Goal: Transaction & Acquisition: Purchase product/service

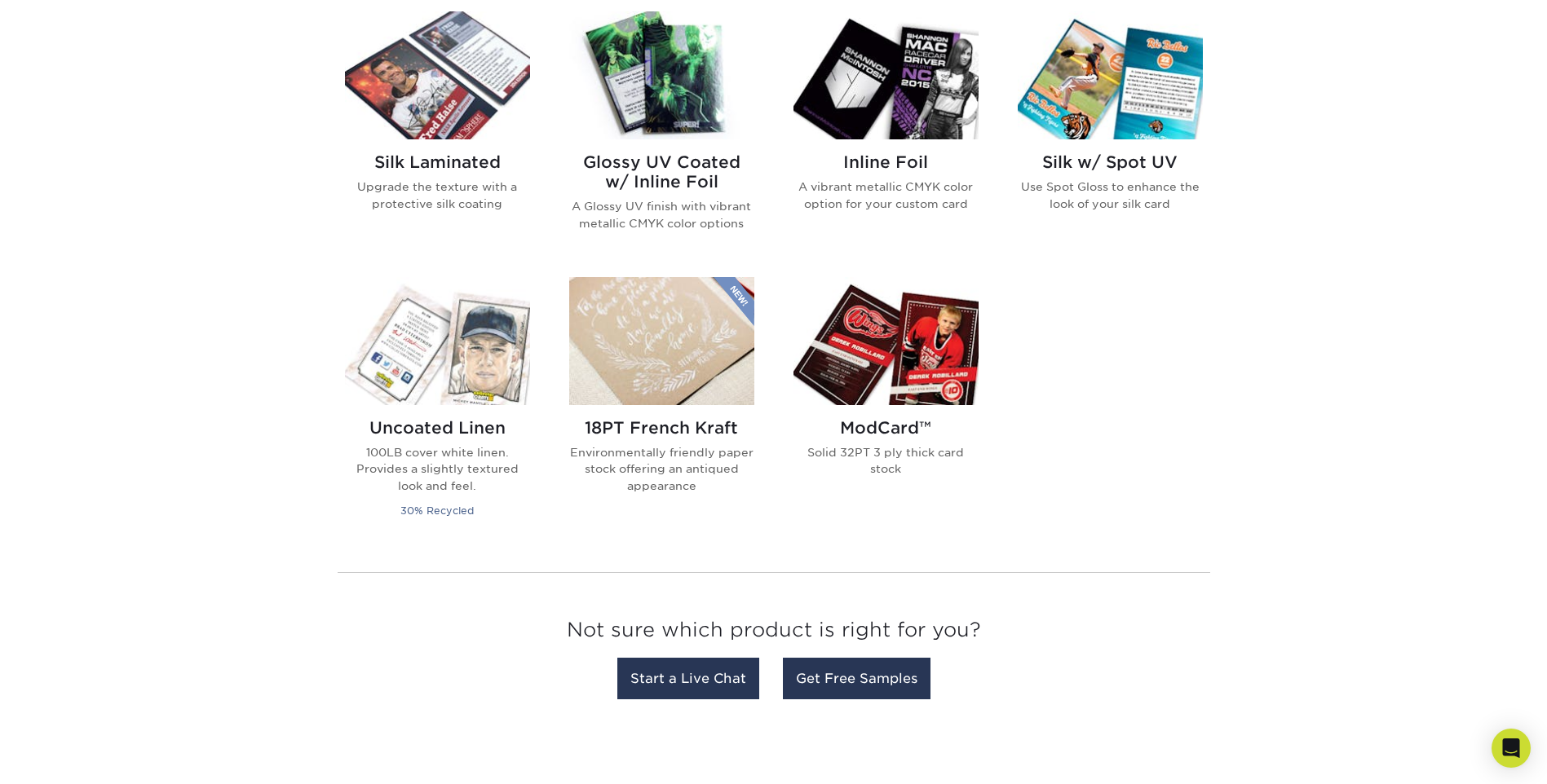
scroll to position [589, 0]
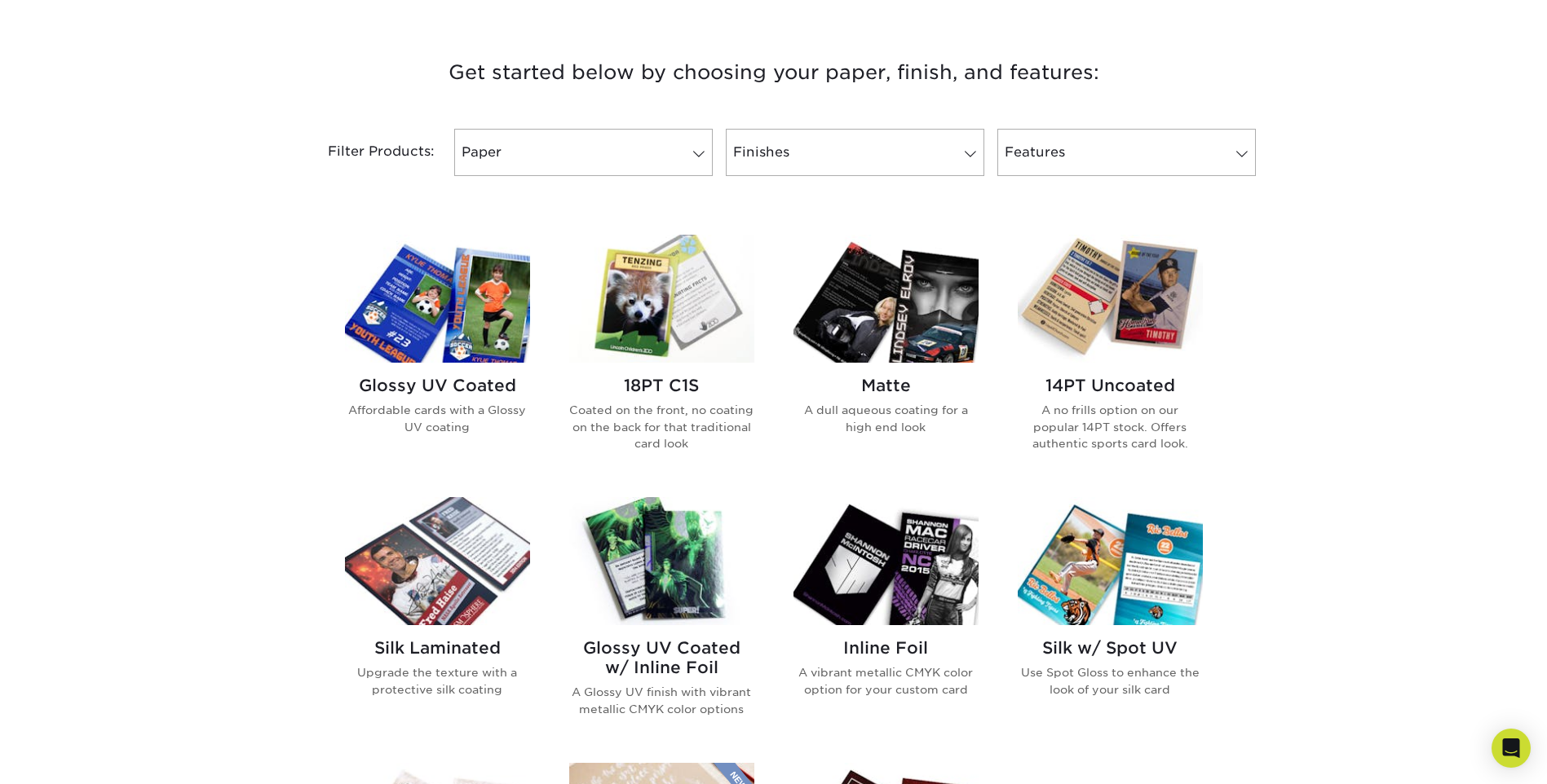
click at [444, 314] on img at bounding box center [438, 299] width 185 height 128
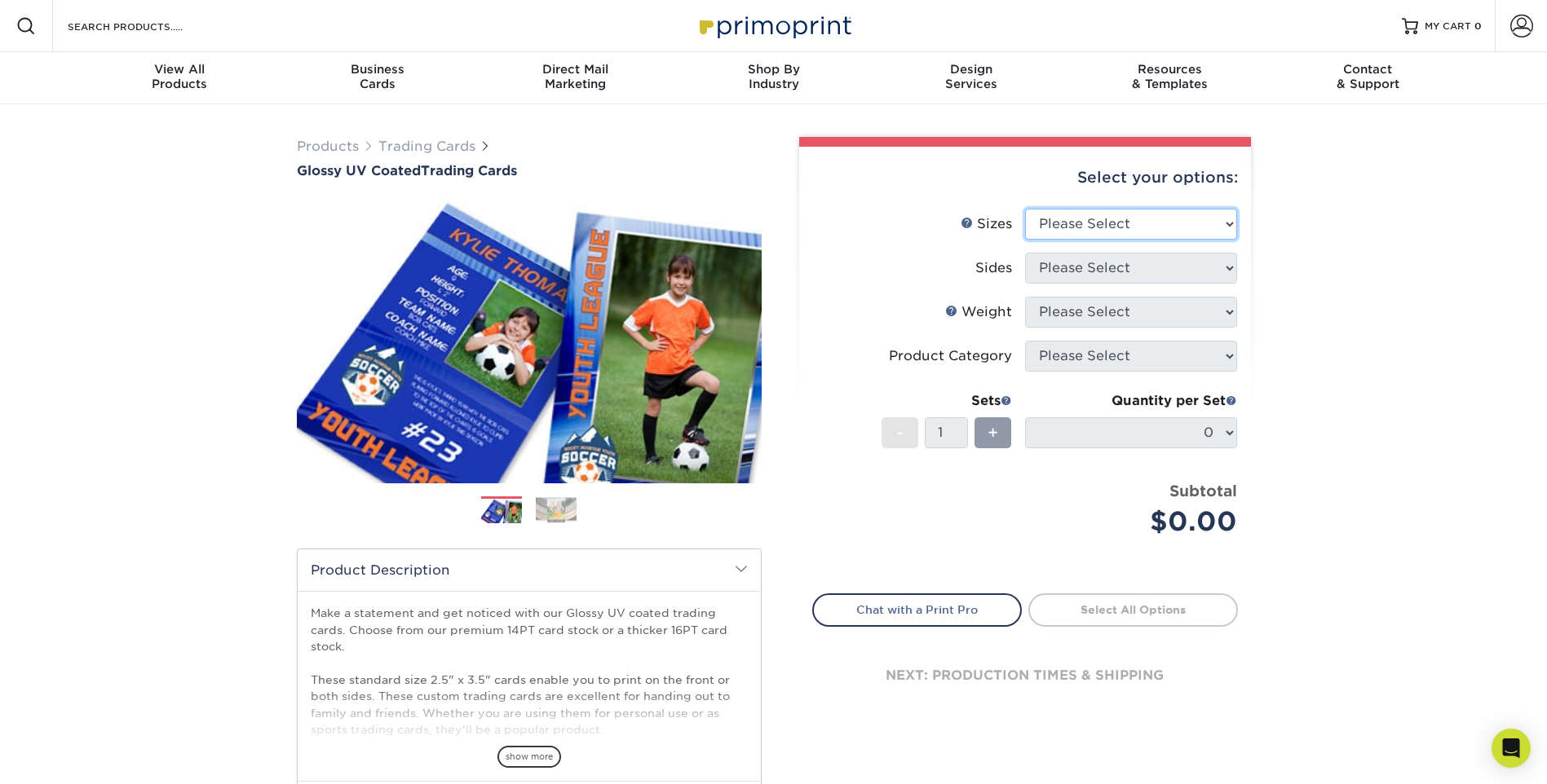
click at [1074, 226] on select "Please Select 2.5" x 3.5"" at bounding box center [1131, 224] width 212 height 31
select select "2.50x3.50"
click at [1025, 209] on select "Please Select 2.5" x 3.5"" at bounding box center [1131, 224] width 212 height 31
click at [1071, 270] on select "Please Select Print Both Sides Print Front Only" at bounding box center [1131, 268] width 212 height 31
select select "13abbda7-1d64-4f25-8bb2-c179b224825d"
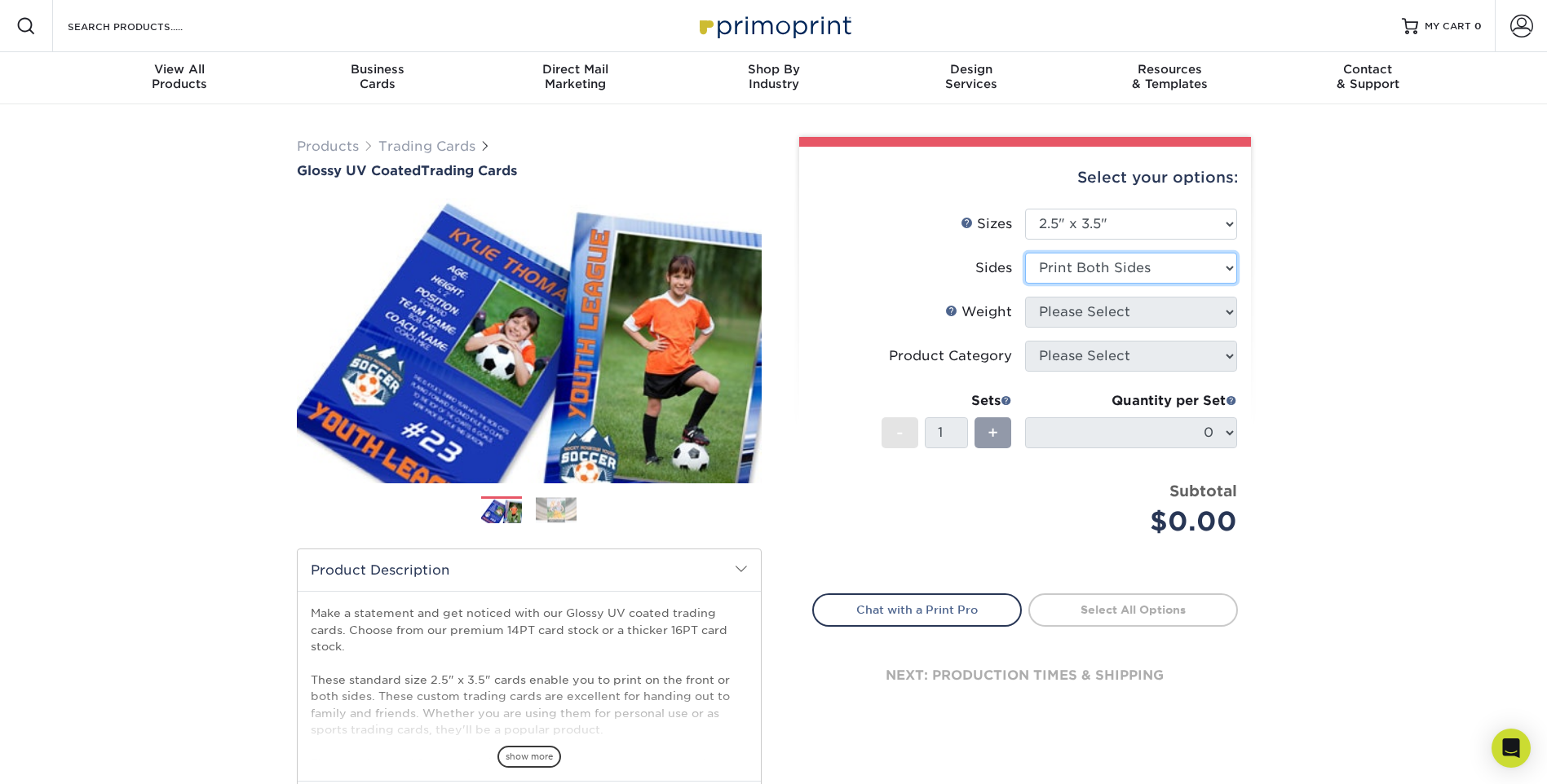
click at [1025, 253] on select "Please Select Print Both Sides Print Front Only" at bounding box center [1131, 268] width 212 height 31
click at [1053, 304] on select "Please Select 16PT 14PT 18PT C1S" at bounding box center [1131, 312] width 212 height 31
select select "16PT"
click at [1025, 297] on select "Please Select 16PT 14PT 18PT C1S" at bounding box center [1131, 312] width 212 height 31
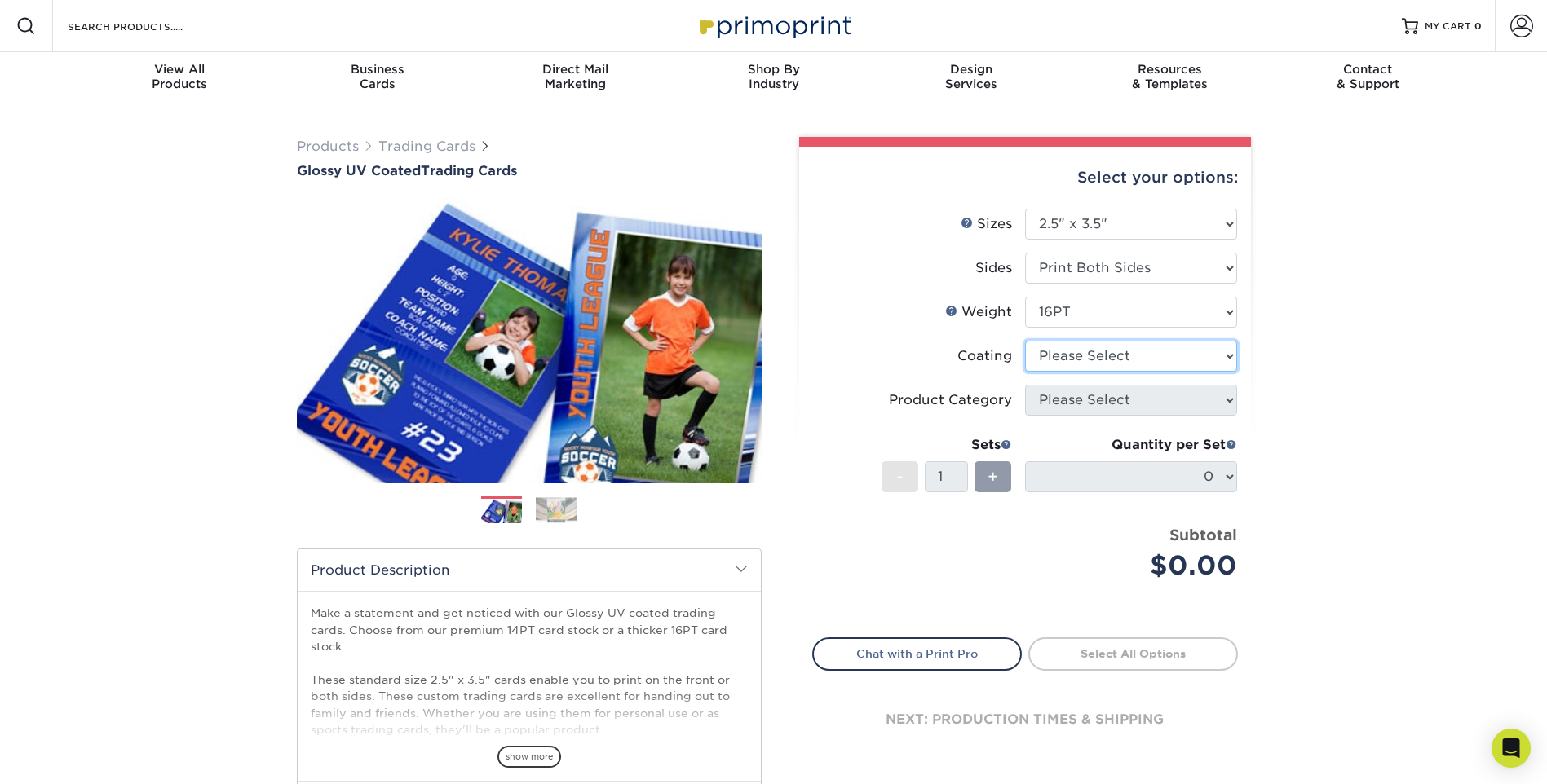
click at [1085, 352] on select at bounding box center [1131, 356] width 212 height 31
select select "ae367451-b2b8-45df-a344-0f05b6a12993"
click at [1025, 341] on select at bounding box center [1131, 356] width 212 height 31
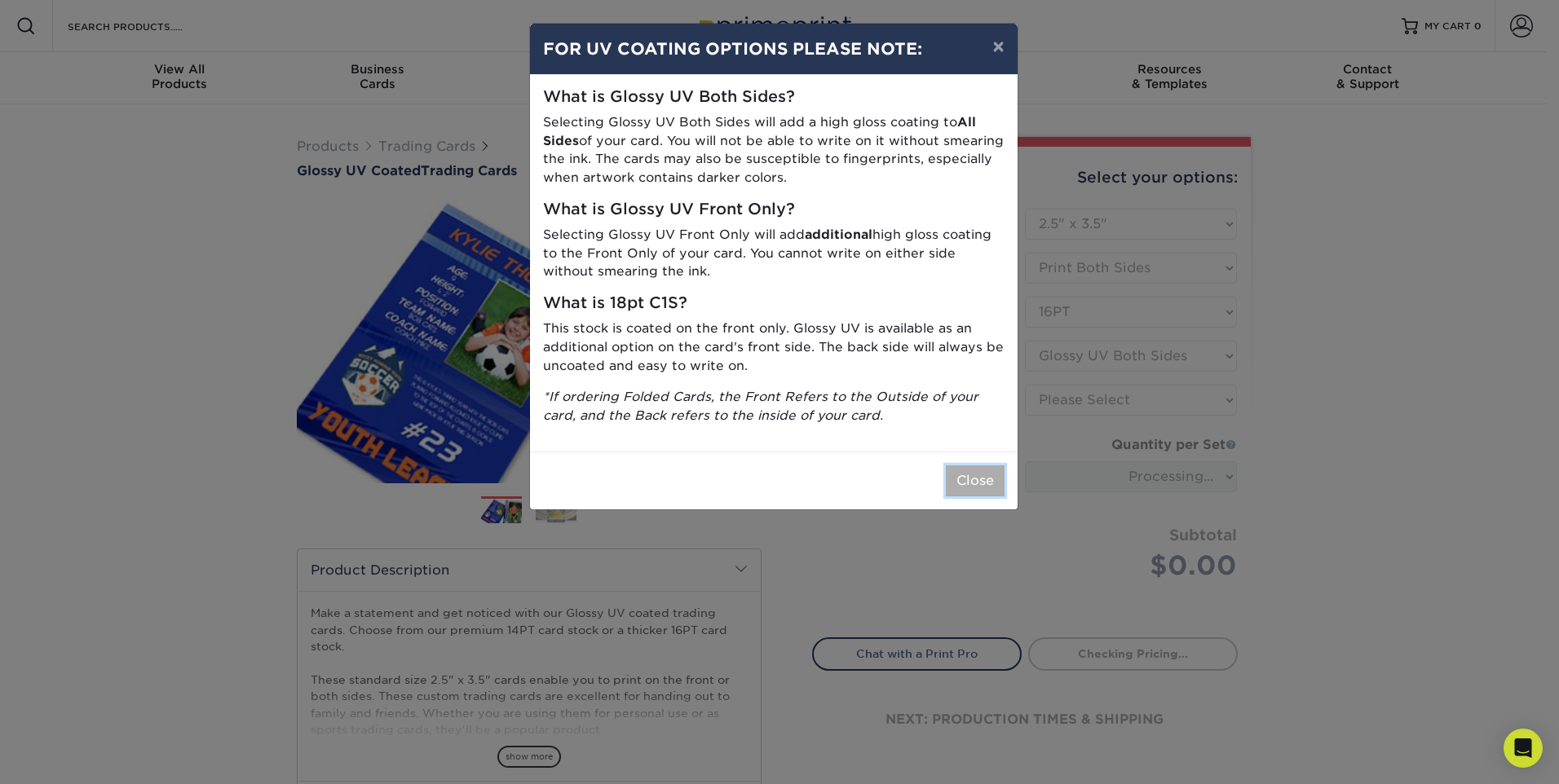
click at [971, 489] on button "Close" at bounding box center [974, 480] width 58 height 31
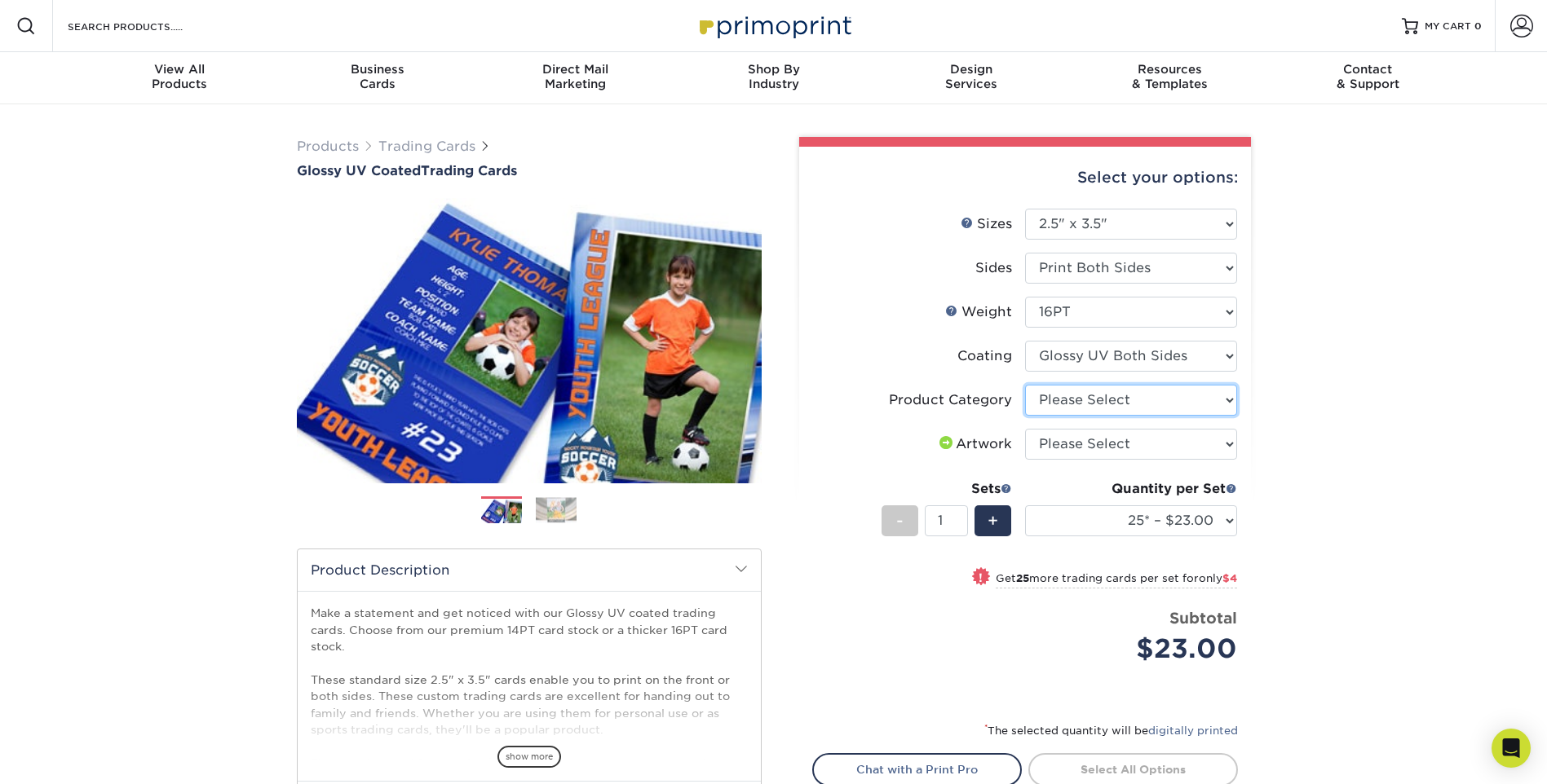
click at [1086, 402] on select "Please Select Trading Cards" at bounding box center [1131, 400] width 212 height 31
select select "c2f9bce9-36c2-409d-b101-c29d9d031e18"
click at [1025, 385] on select "Please Select Trading Cards" at bounding box center [1131, 400] width 212 height 31
click at [1089, 438] on select "Please Select I will upload files I need a design - $100" at bounding box center [1131, 444] width 212 height 31
select select "upload"
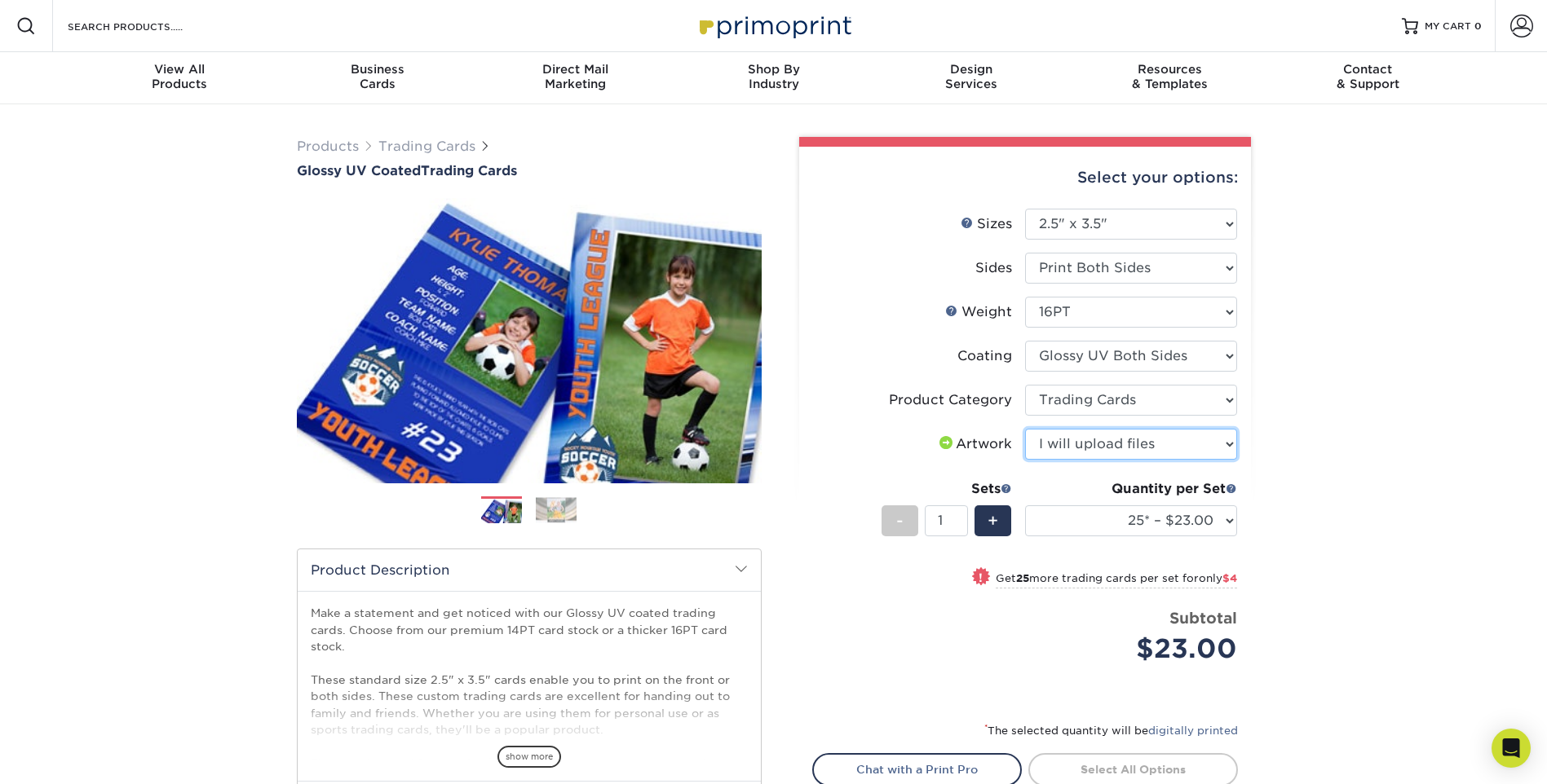
click at [1025, 429] on select "Please Select I will upload files I need a design - $100" at bounding box center [1131, 444] width 212 height 31
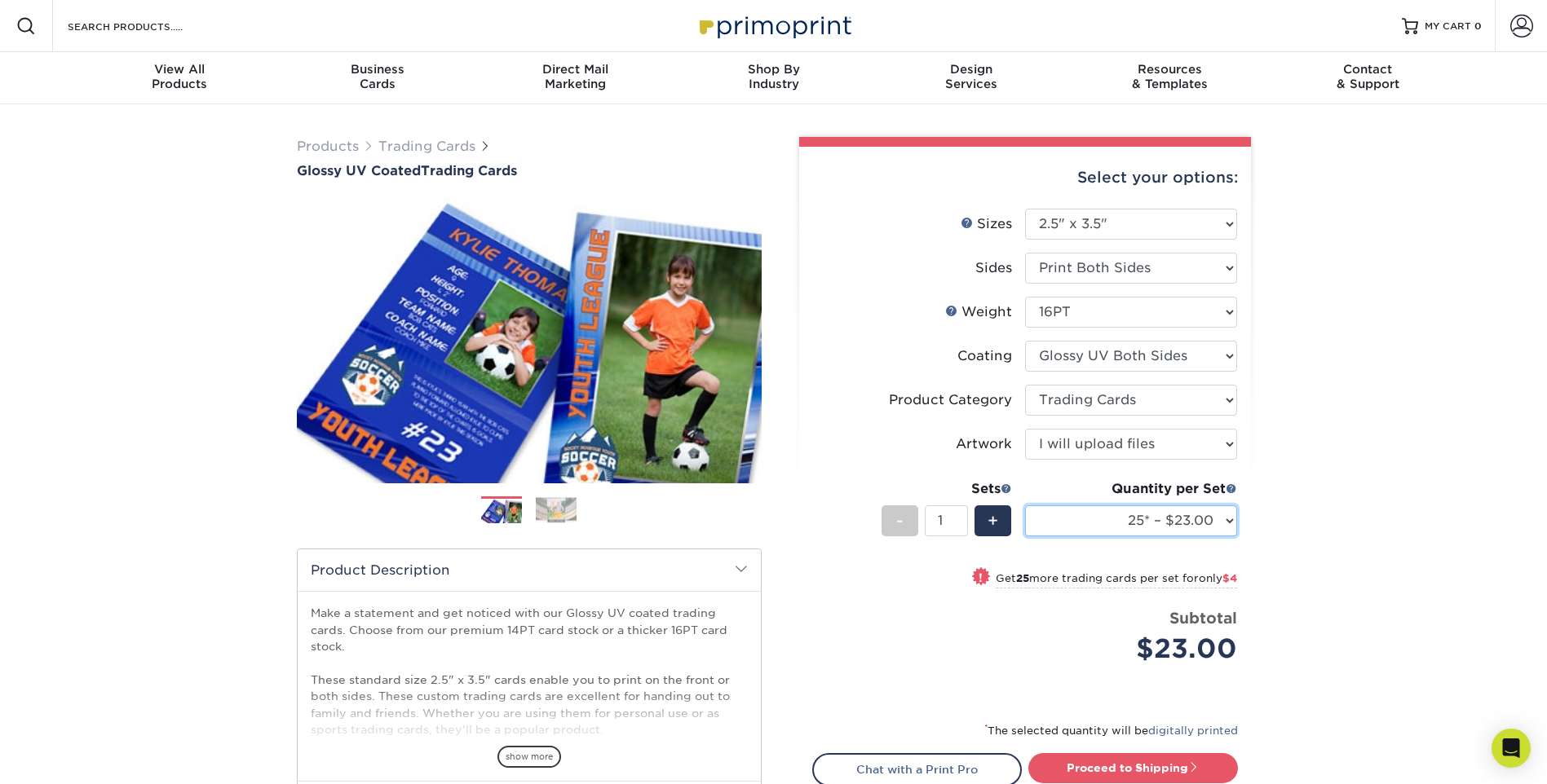
click at [1212, 523] on select "25* – $23.00 50* – $27.00 75* – $33.00 100* – $37.00 250* – $47.00 500 – $58.00…" at bounding box center [1131, 520] width 212 height 31
select select "50* – $27.00"
click at [1025, 505] on select "25* – $23.00 50* – $27.00 75* – $33.00 100* – $37.00 250* – $47.00 500 – $58.00…" at bounding box center [1131, 520] width 212 height 31
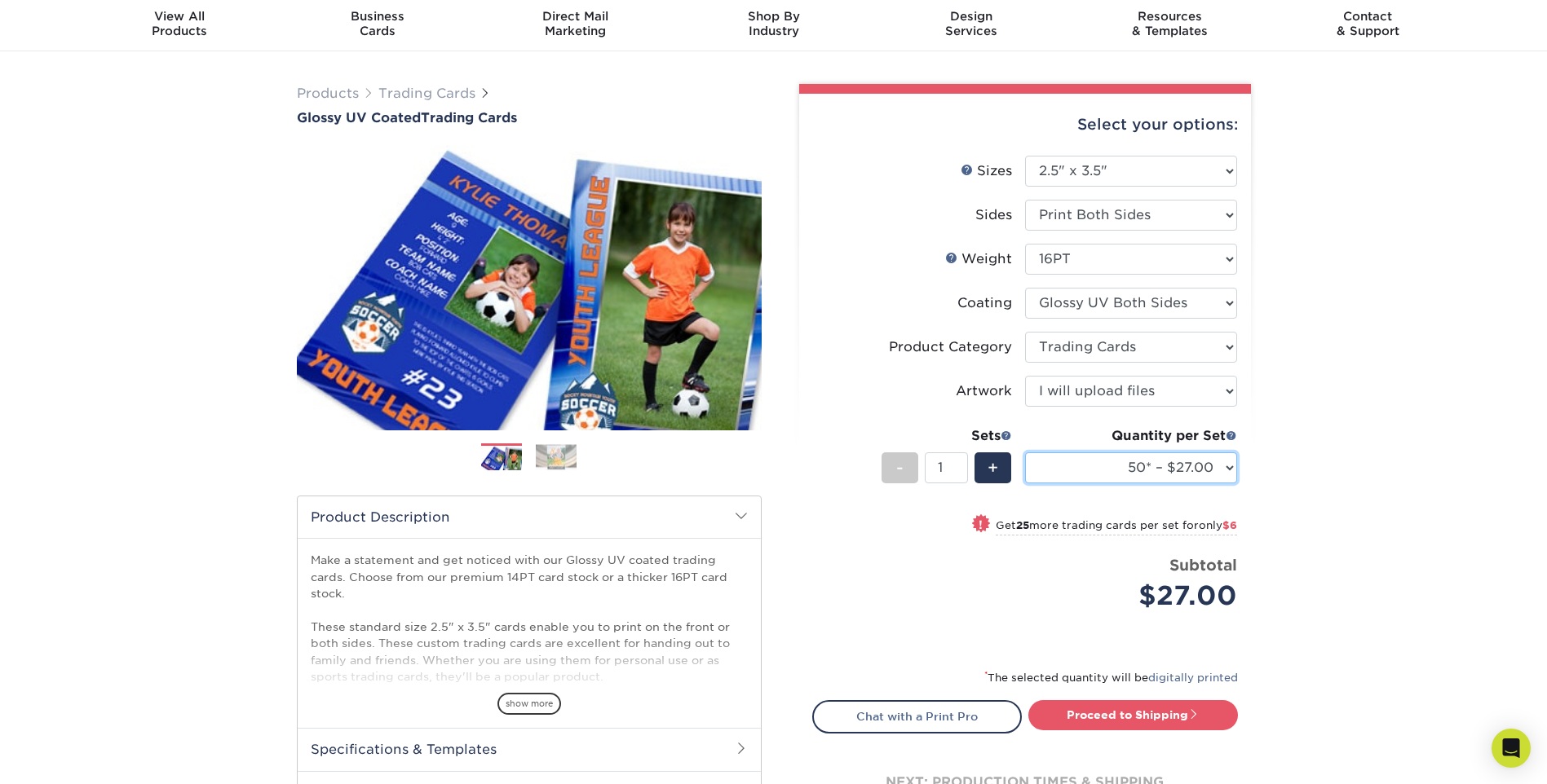
scroll to position [81, 0]
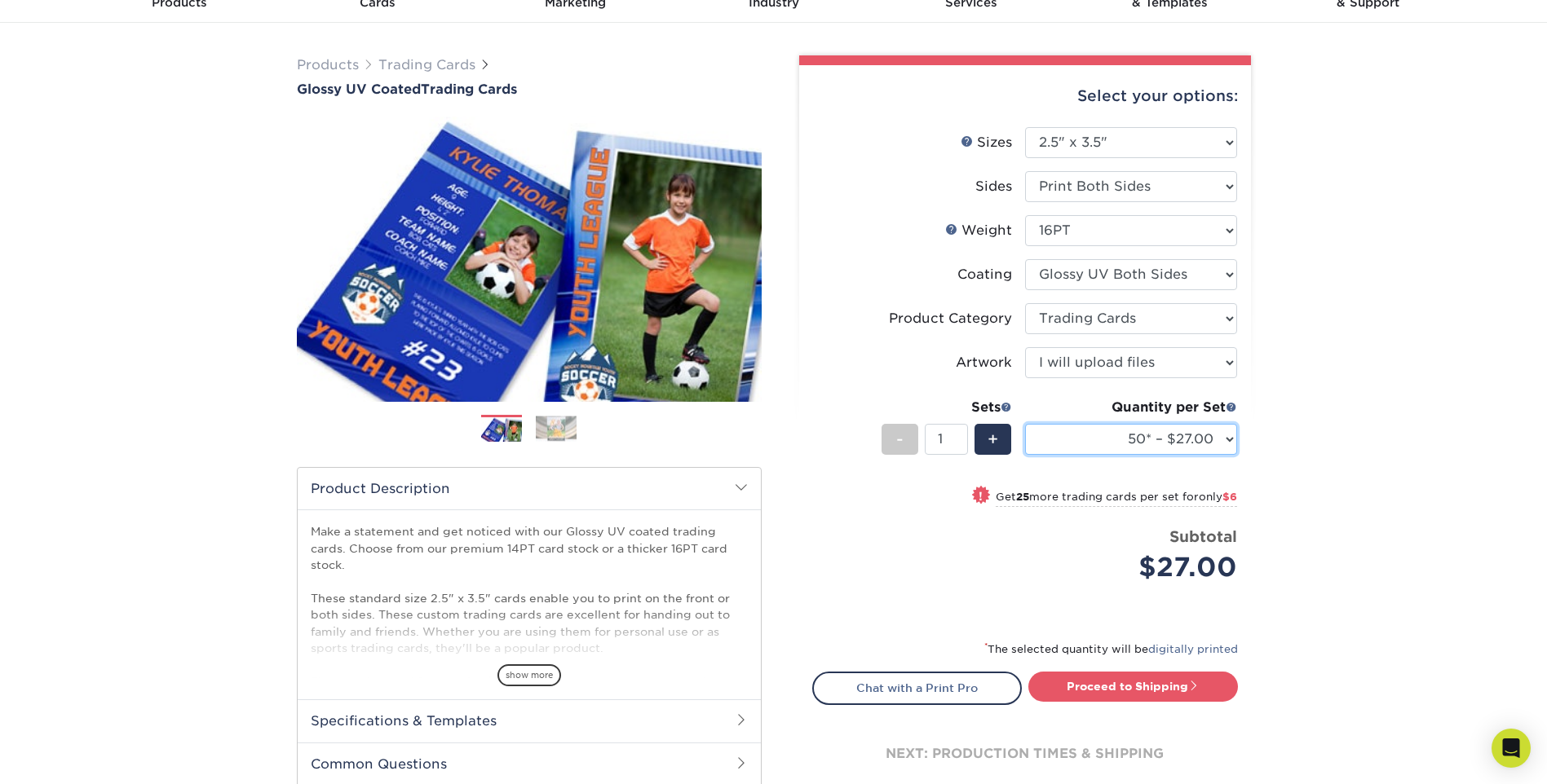
click at [1179, 441] on select "25* – $23.00 50* – $27.00 75* – $33.00 100* – $37.00 250* – $47.00 500 – $58.00…" at bounding box center [1131, 439] width 212 height 31
click at [1191, 439] on select "25* – $23.00 50* – $27.00 75* – $33.00 100* – $37.00 250* – $47.00 500 – $58.00…" at bounding box center [1131, 439] width 212 height 31
click at [1407, 538] on div "Products Trading Cards Glossy UV Coated Trading Cards Previous Next /" at bounding box center [773, 458] width 1547 height 871
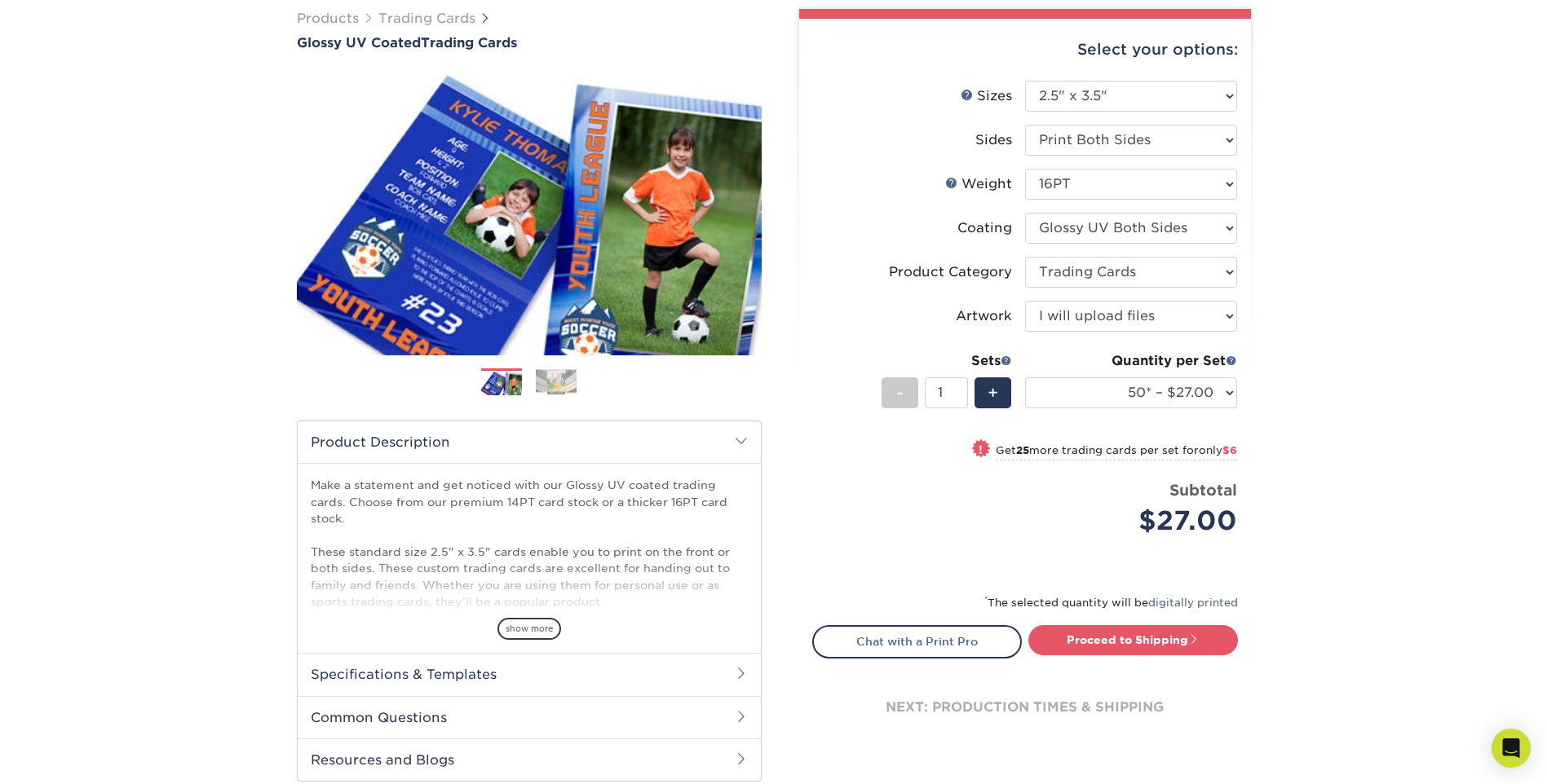
scroll to position [163, 0]
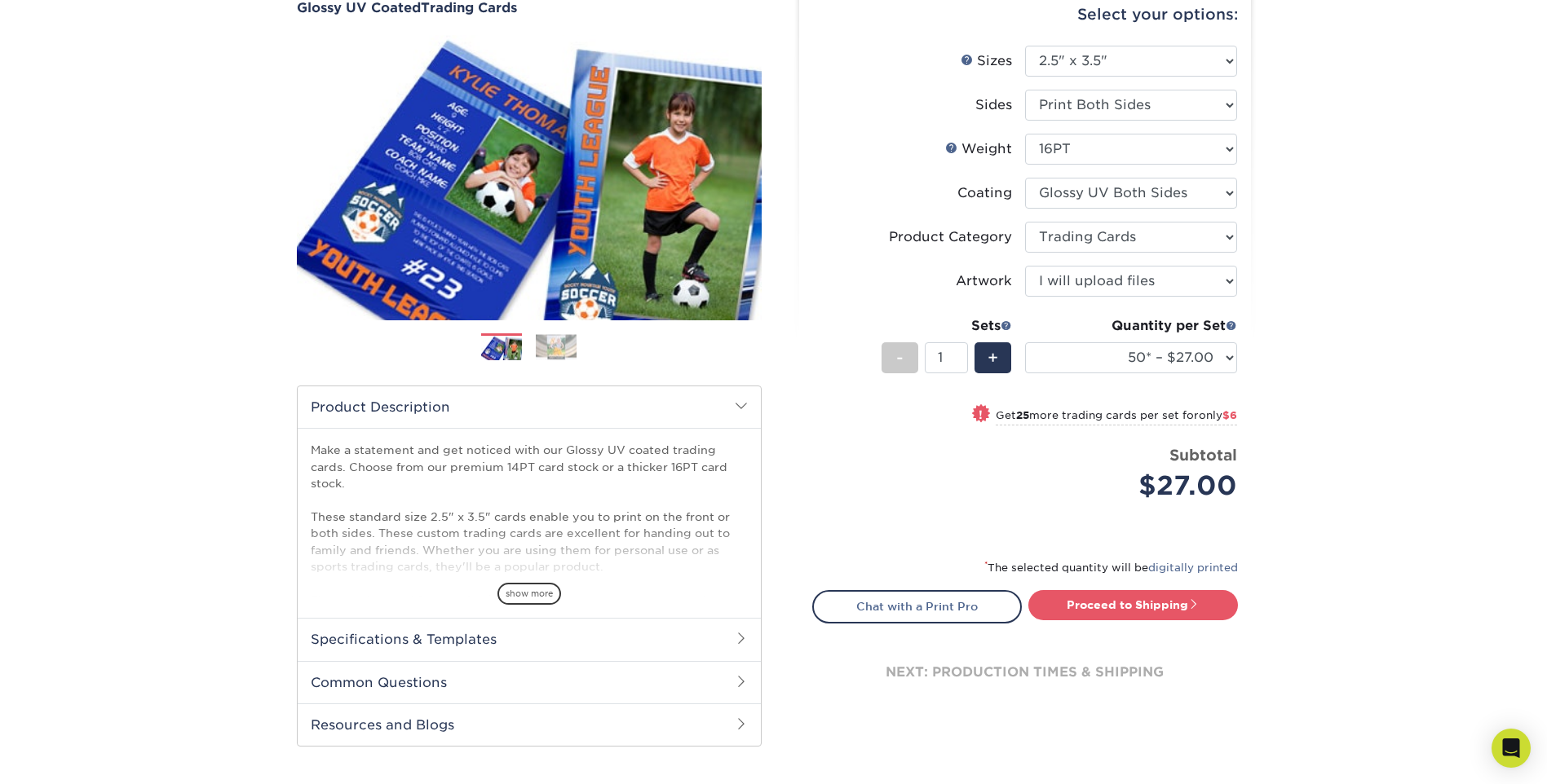
click at [463, 644] on h2 "Specifications & Templates" at bounding box center [529, 639] width 463 height 42
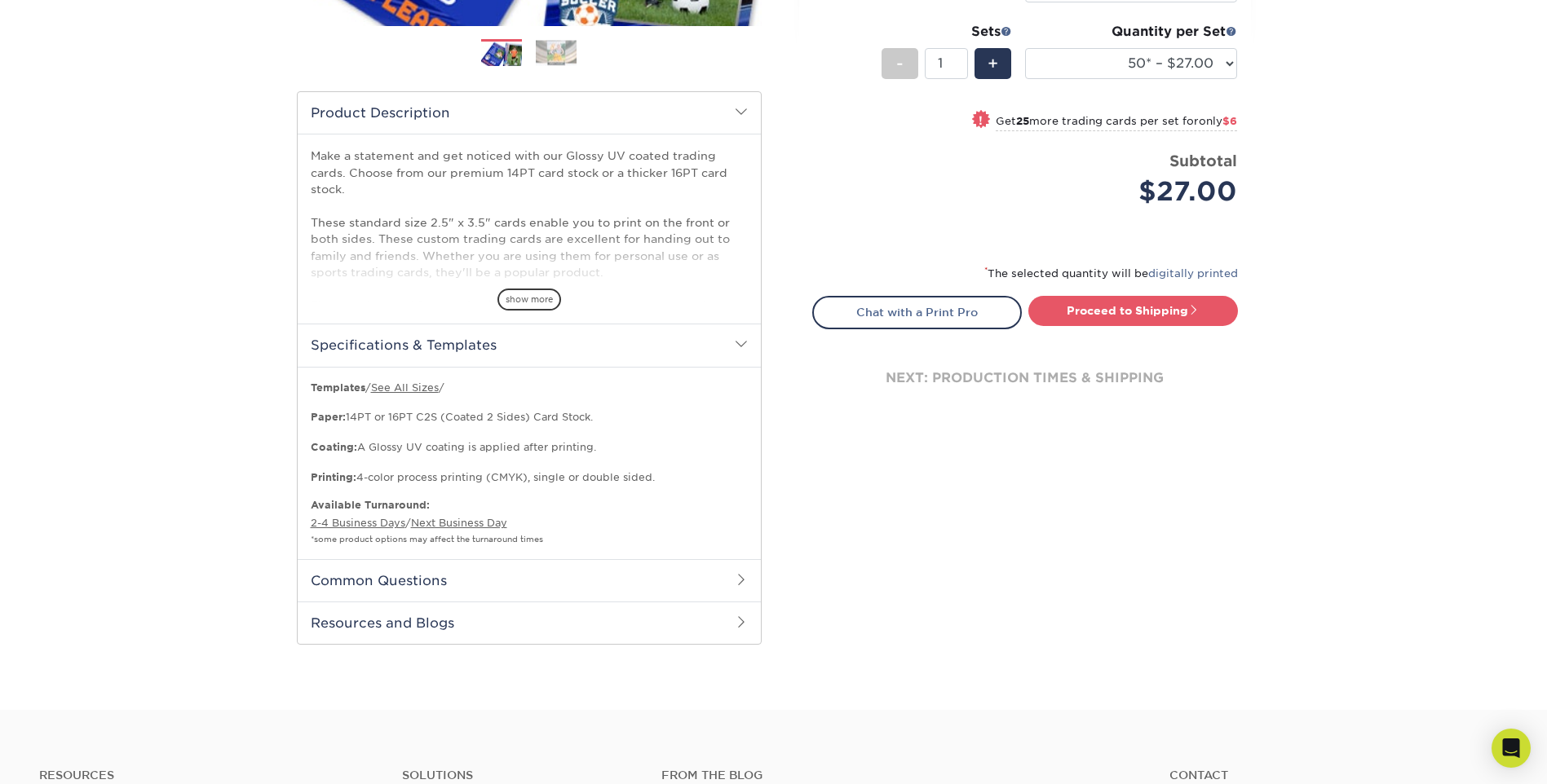
scroll to position [489, 0]
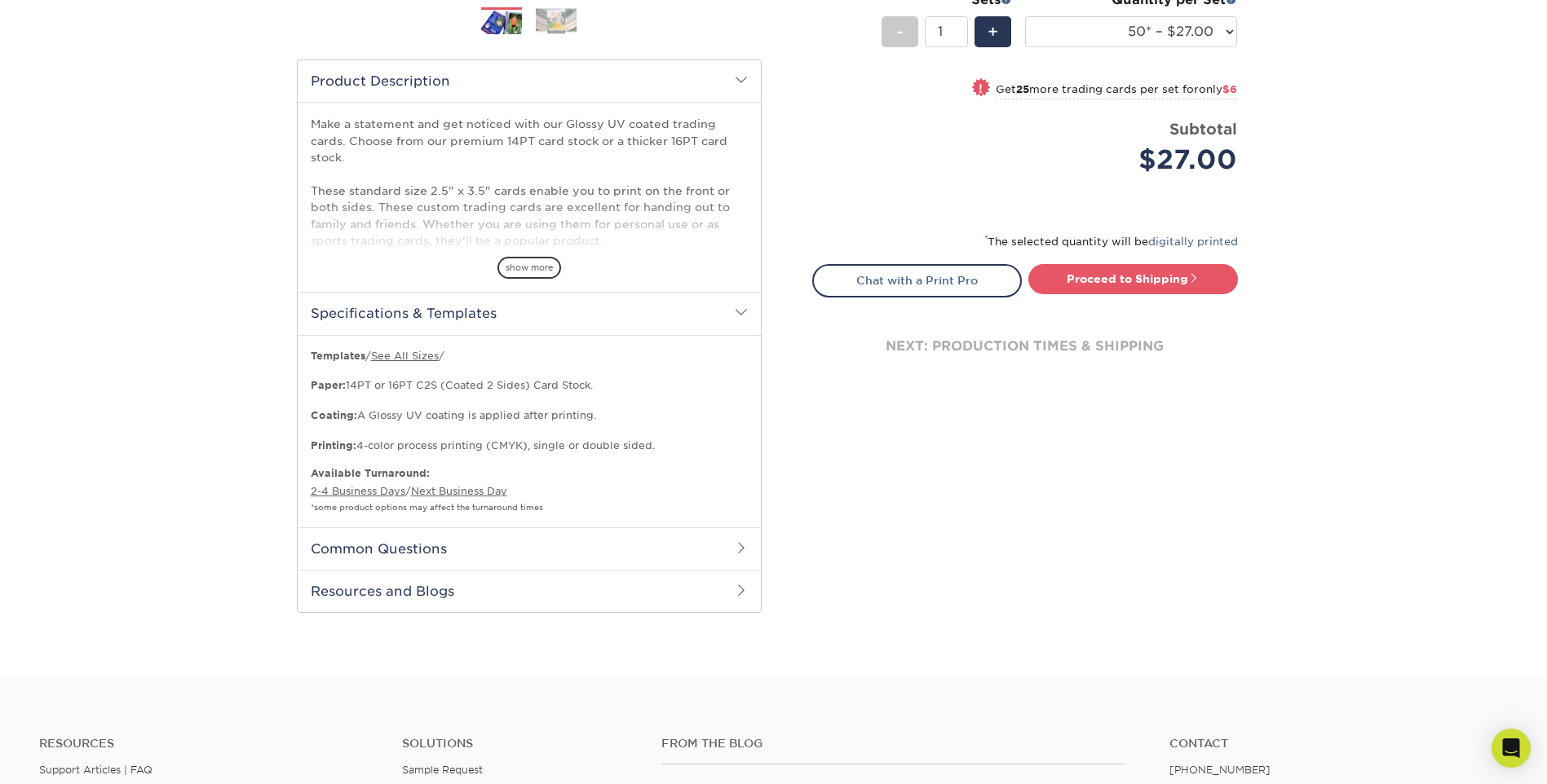
click at [484, 550] on h2 "Common Questions" at bounding box center [529, 548] width 463 height 42
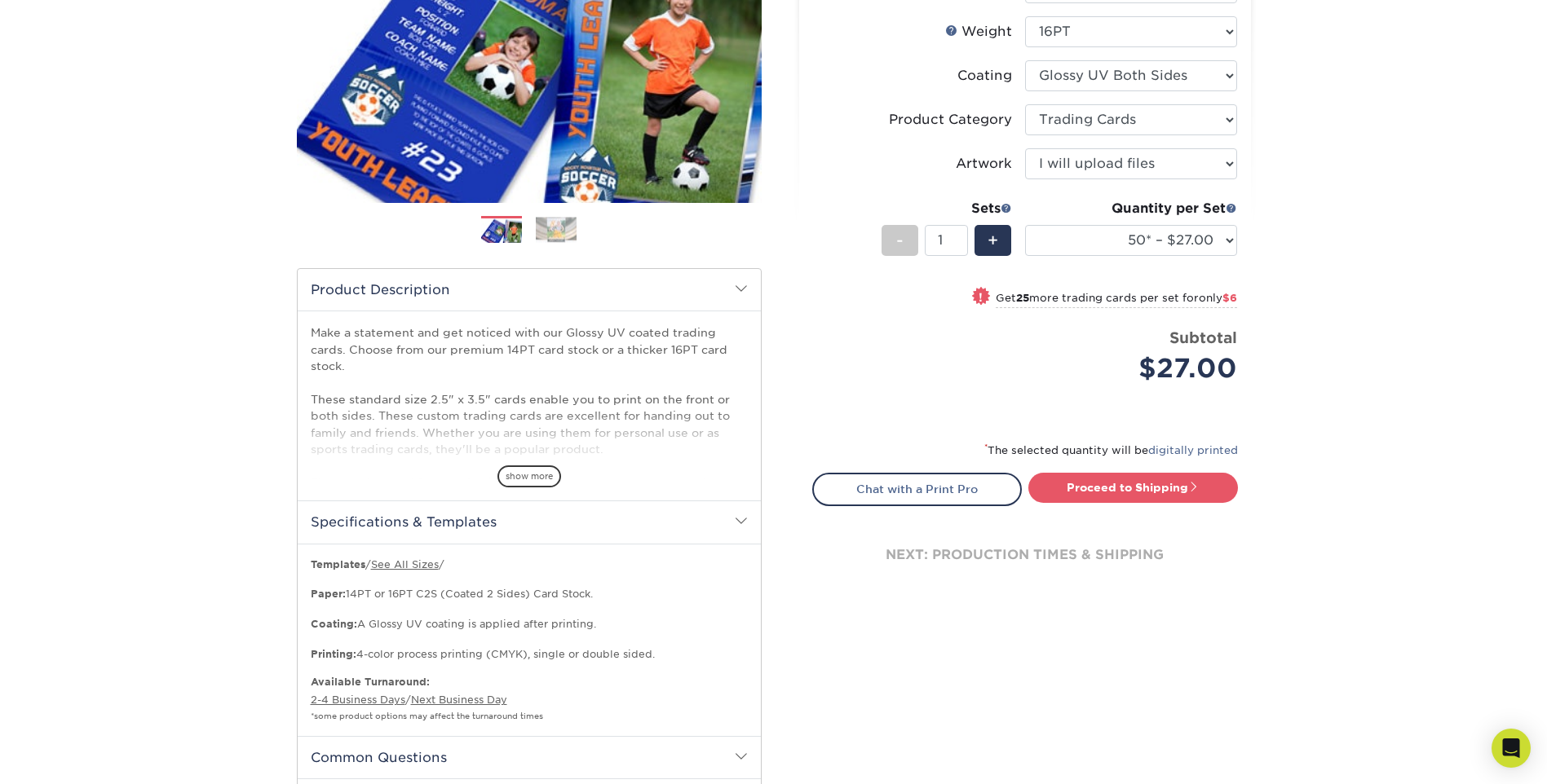
scroll to position [244, 0]
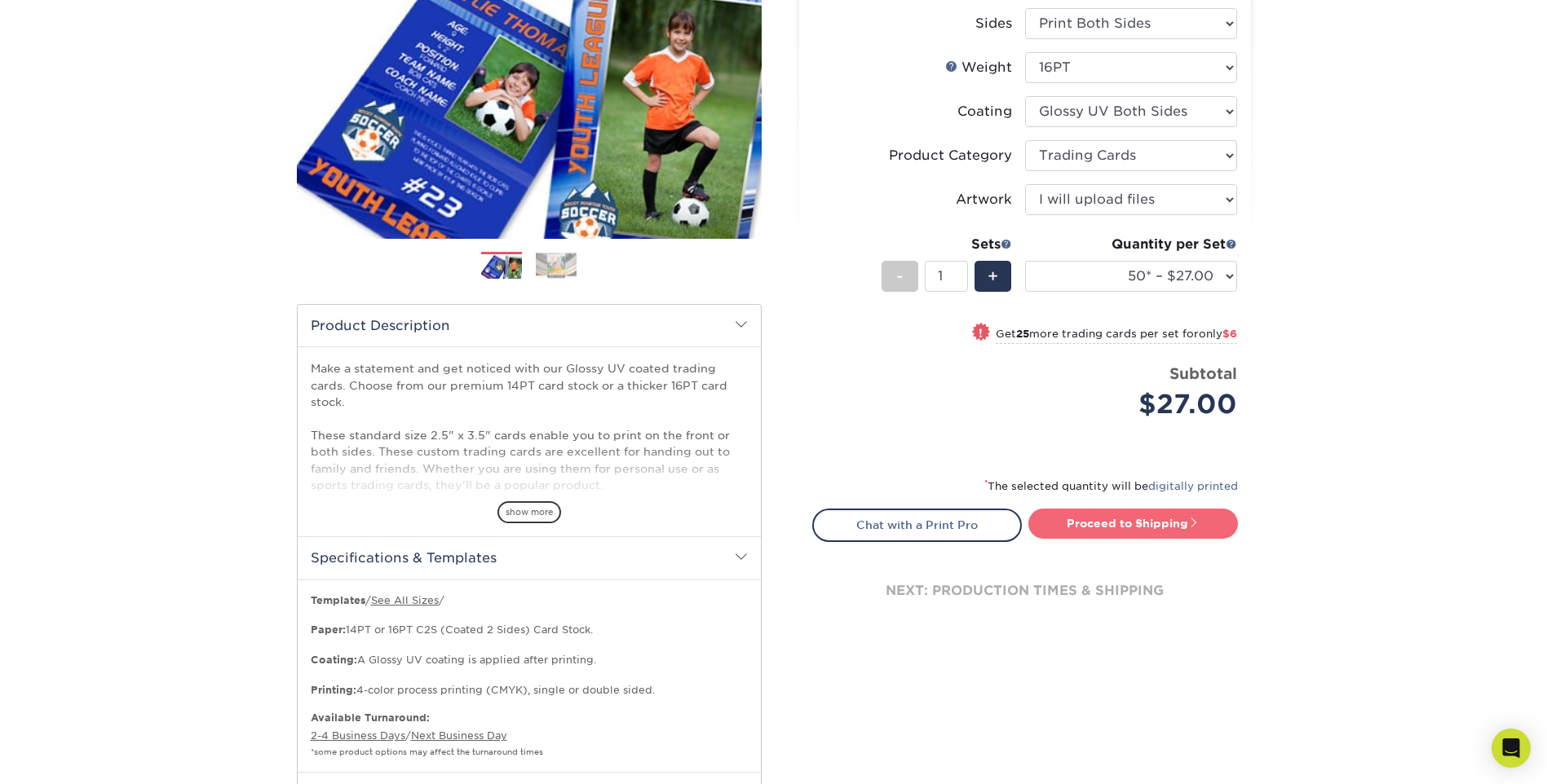
click at [1151, 522] on link "Proceed to Shipping" at bounding box center [1133, 523] width 209 height 30
type input "Set 1"
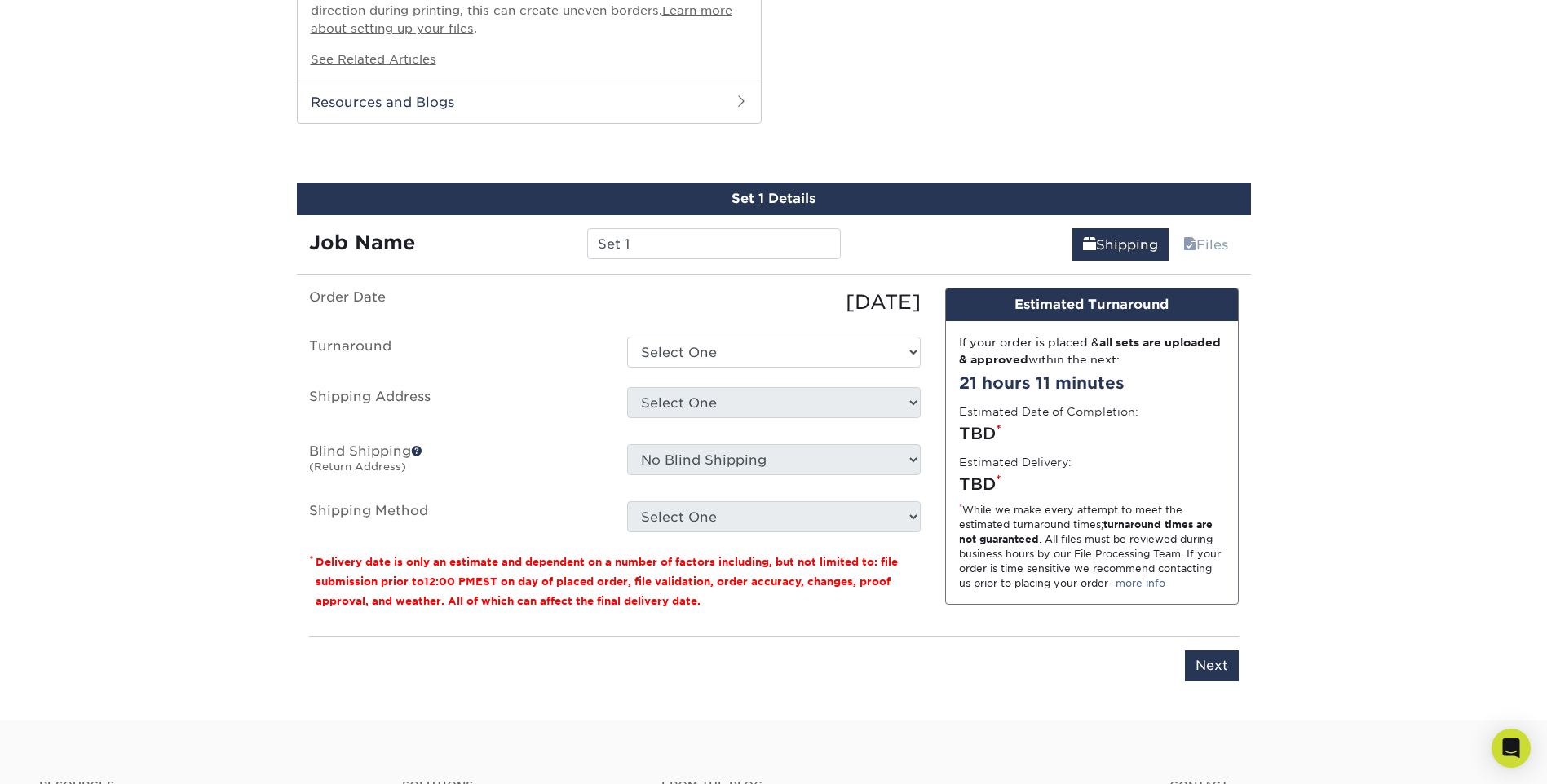
scroll to position [1468, 0]
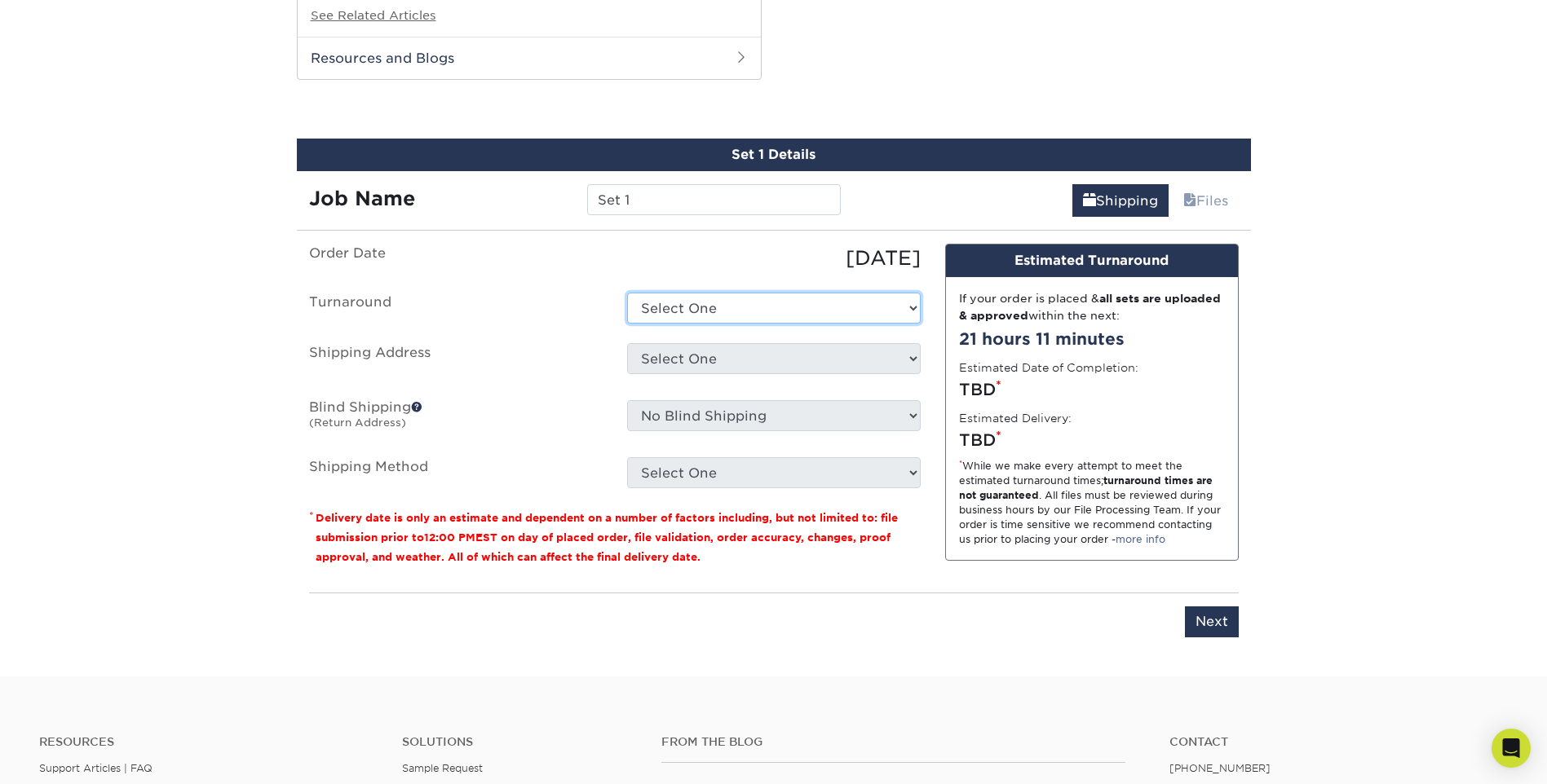
click at [768, 303] on select "Select One 2-4 Business Days 2 Day Next Business Day" at bounding box center [773, 307] width 293 height 31
select select "39596162-017c-462f-bc43-9f550c8c2591"
click at [627, 292] on select "Select One 2-4 Business Days 2 Day Next Business Day" at bounding box center [773, 307] width 293 height 31
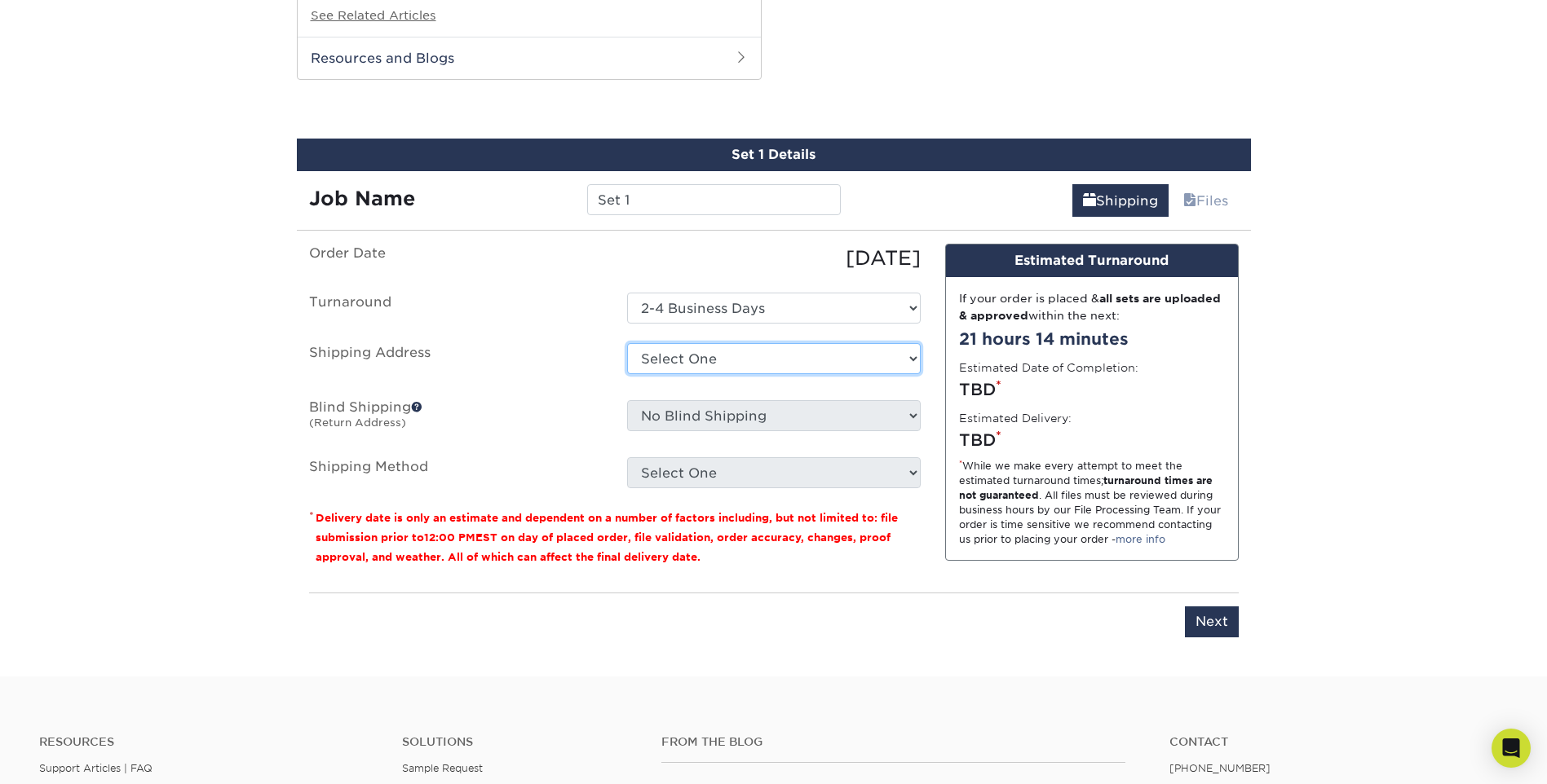
click at [725, 364] on select "Select One + Add New Address - Login" at bounding box center [773, 358] width 293 height 31
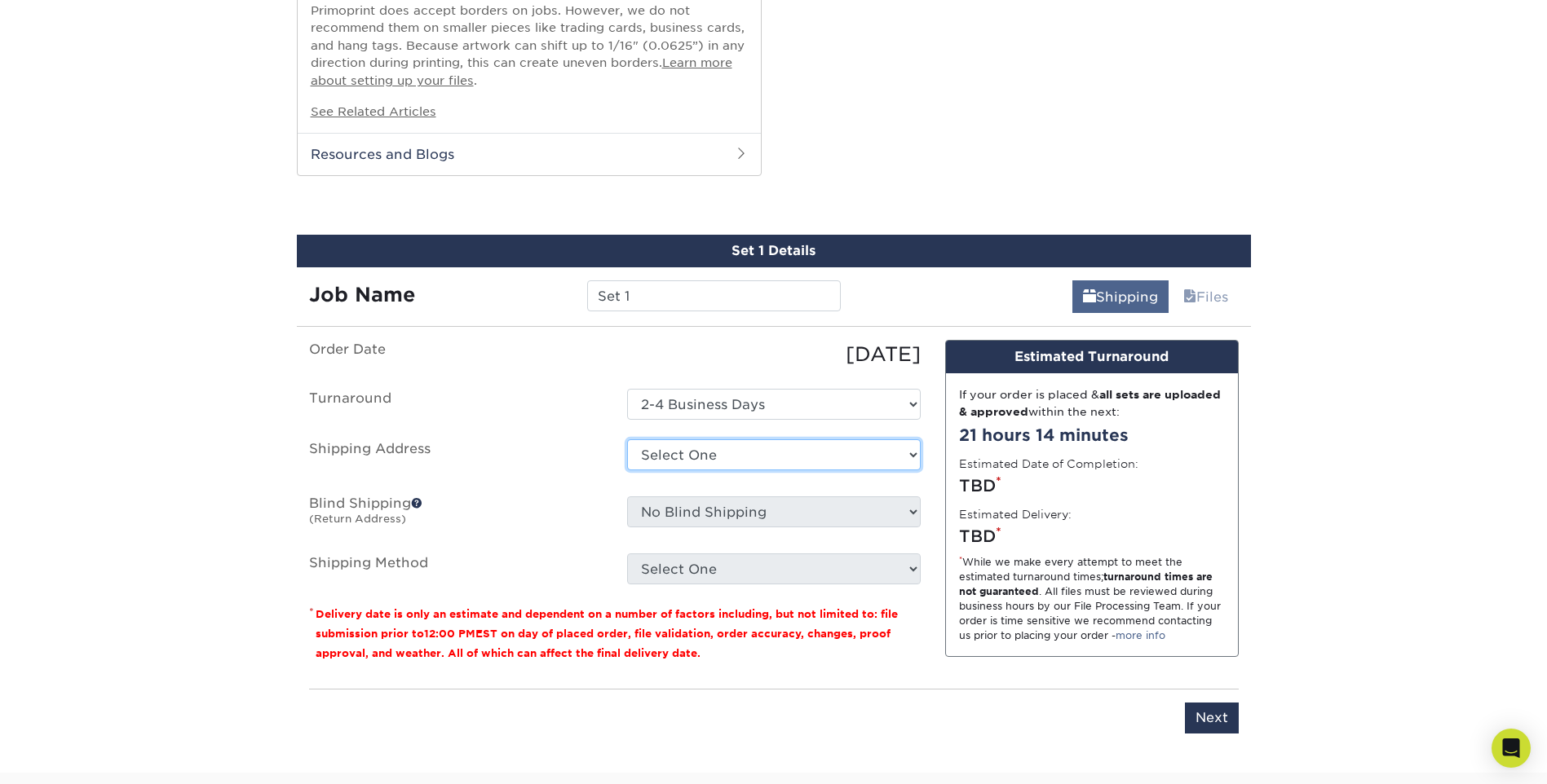
scroll to position [1386, 0]
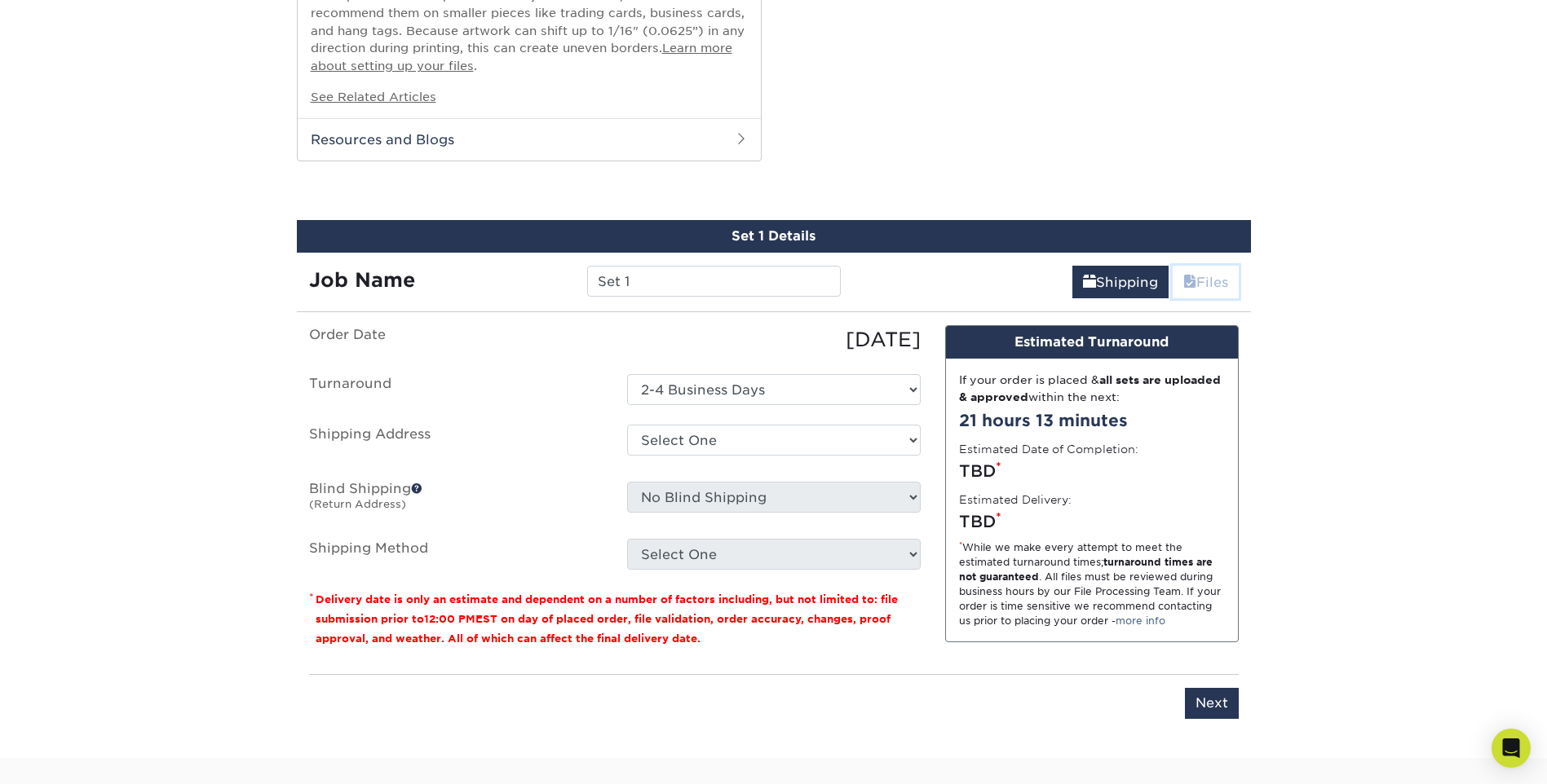
click at [1185, 280] on span at bounding box center [1191, 283] width 13 height 15
click at [421, 487] on span at bounding box center [417, 488] width 11 height 11
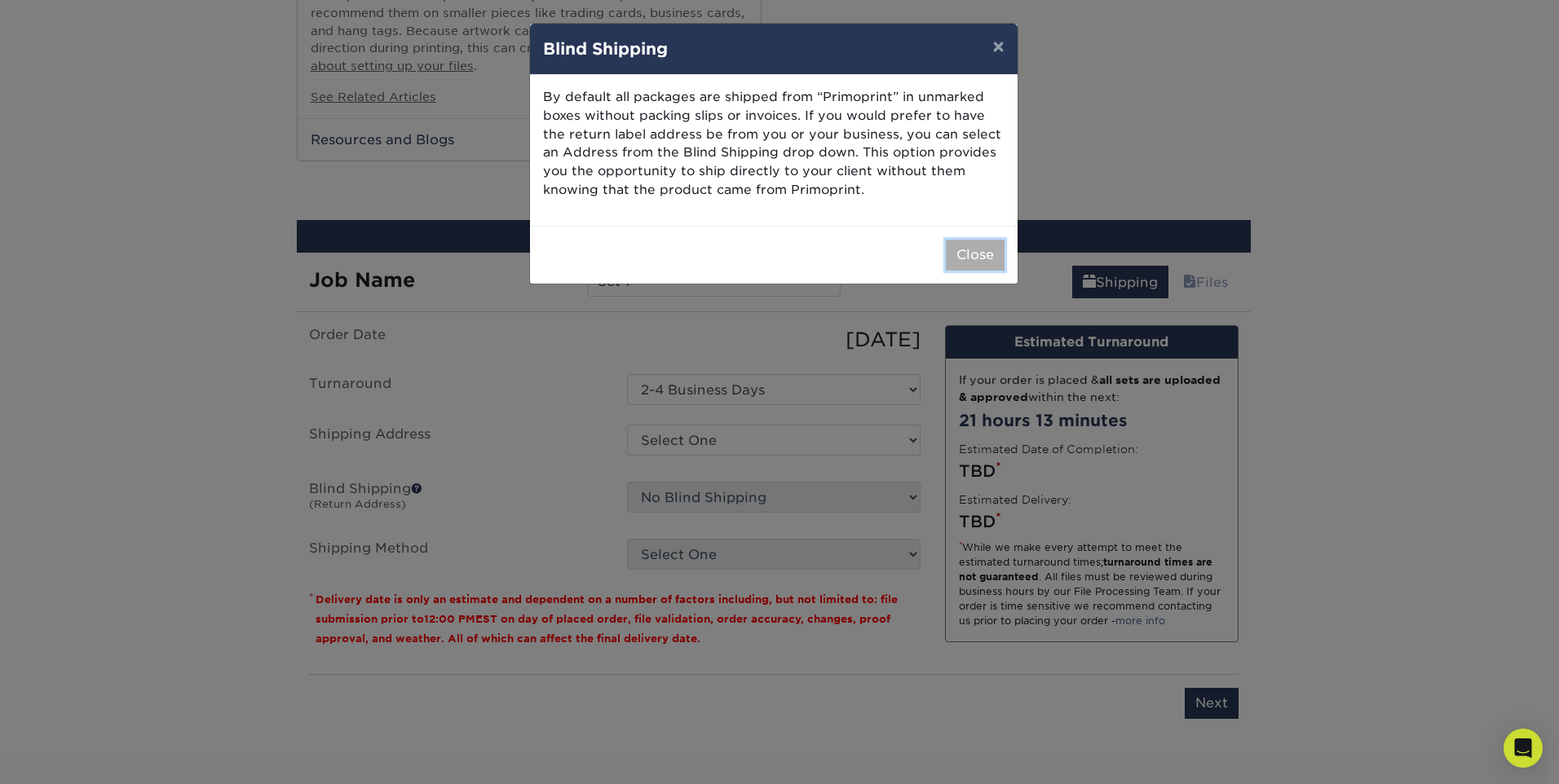
click at [970, 249] on button "Close" at bounding box center [974, 255] width 58 height 31
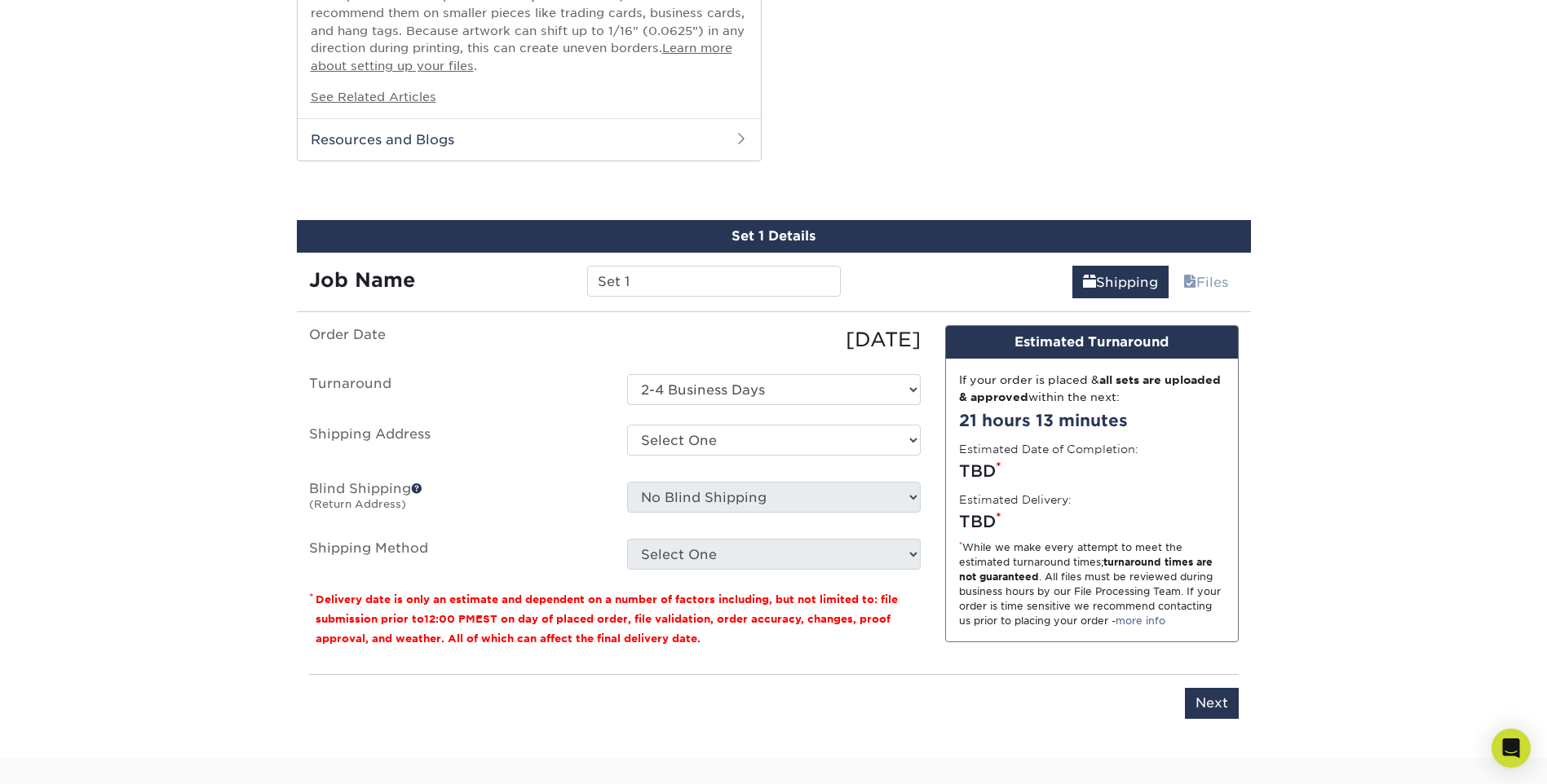
click at [780, 457] on div "Select One + Add New Address - Login" at bounding box center [774, 443] width 318 height 37
click at [780, 443] on select "Select One + Add New Address - Login" at bounding box center [773, 440] width 293 height 31
select select "newaddress"
click at [627, 425] on select "Select One + Add New Address - Login" at bounding box center [773, 440] width 293 height 31
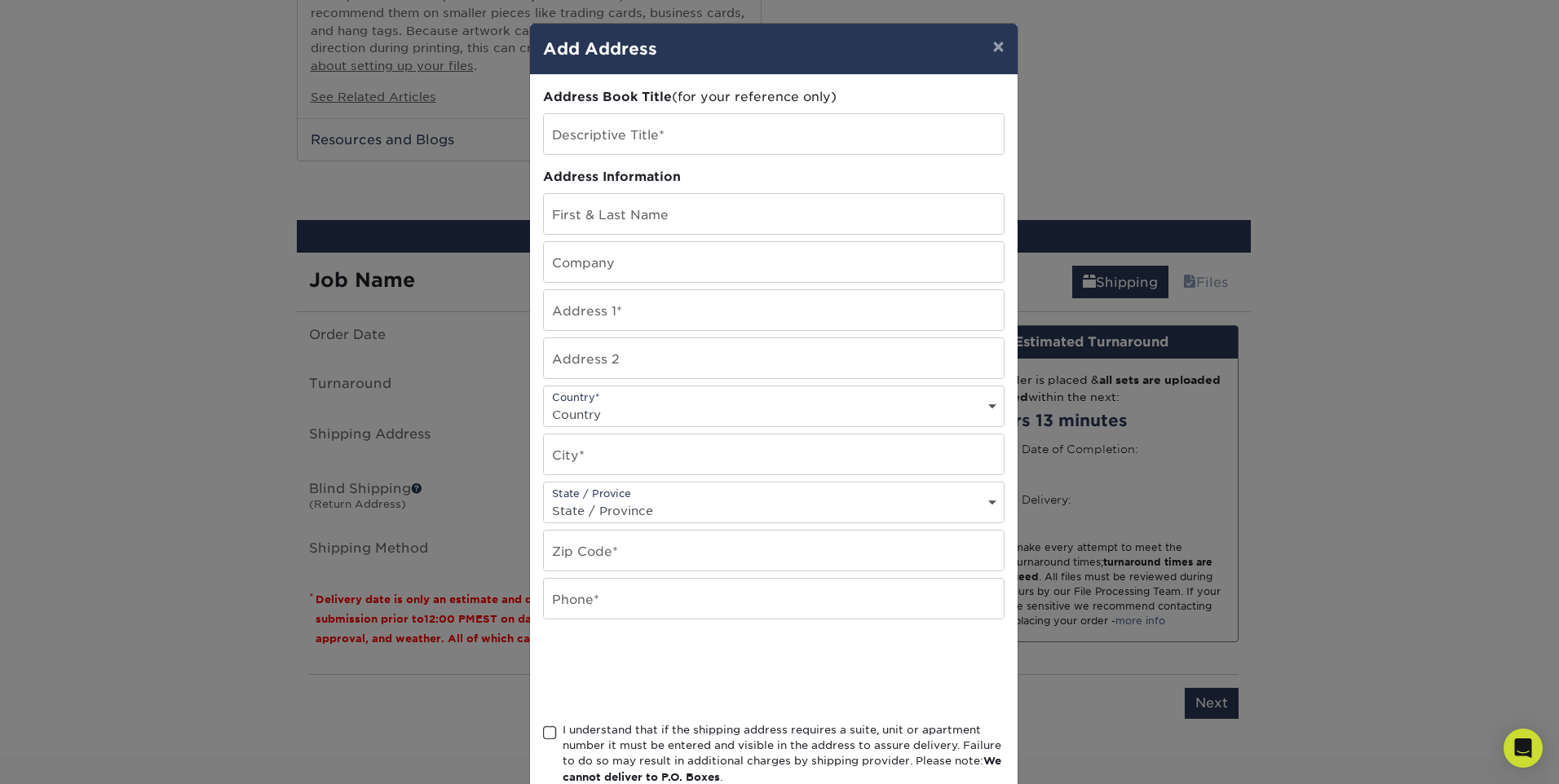
click at [1014, 42] on div "× Add Address Address Book Title (for your reference only) Descriptive Title* A…" at bounding box center [780, 392] width 1559 height 784
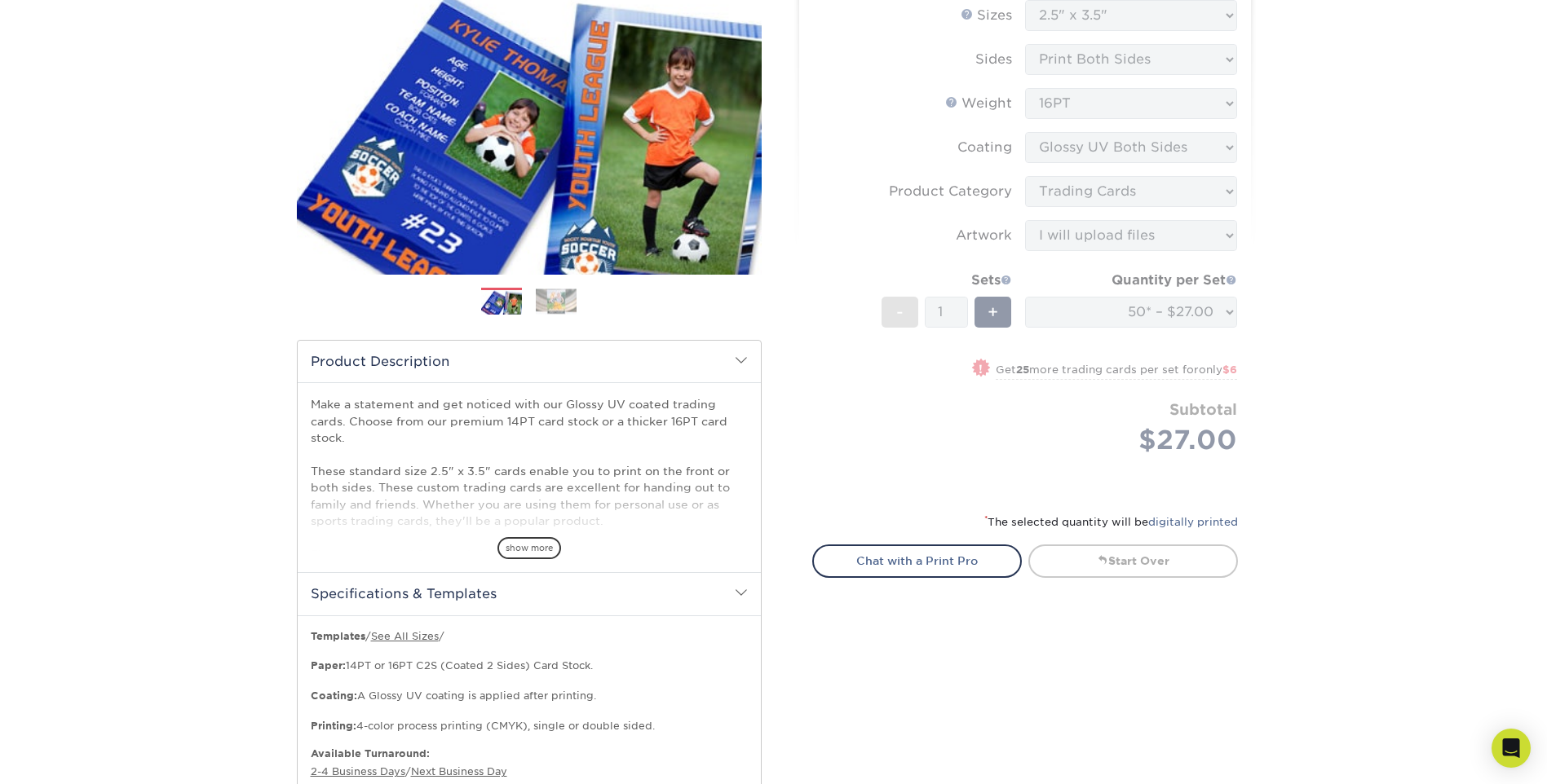
scroll to position [163, 0]
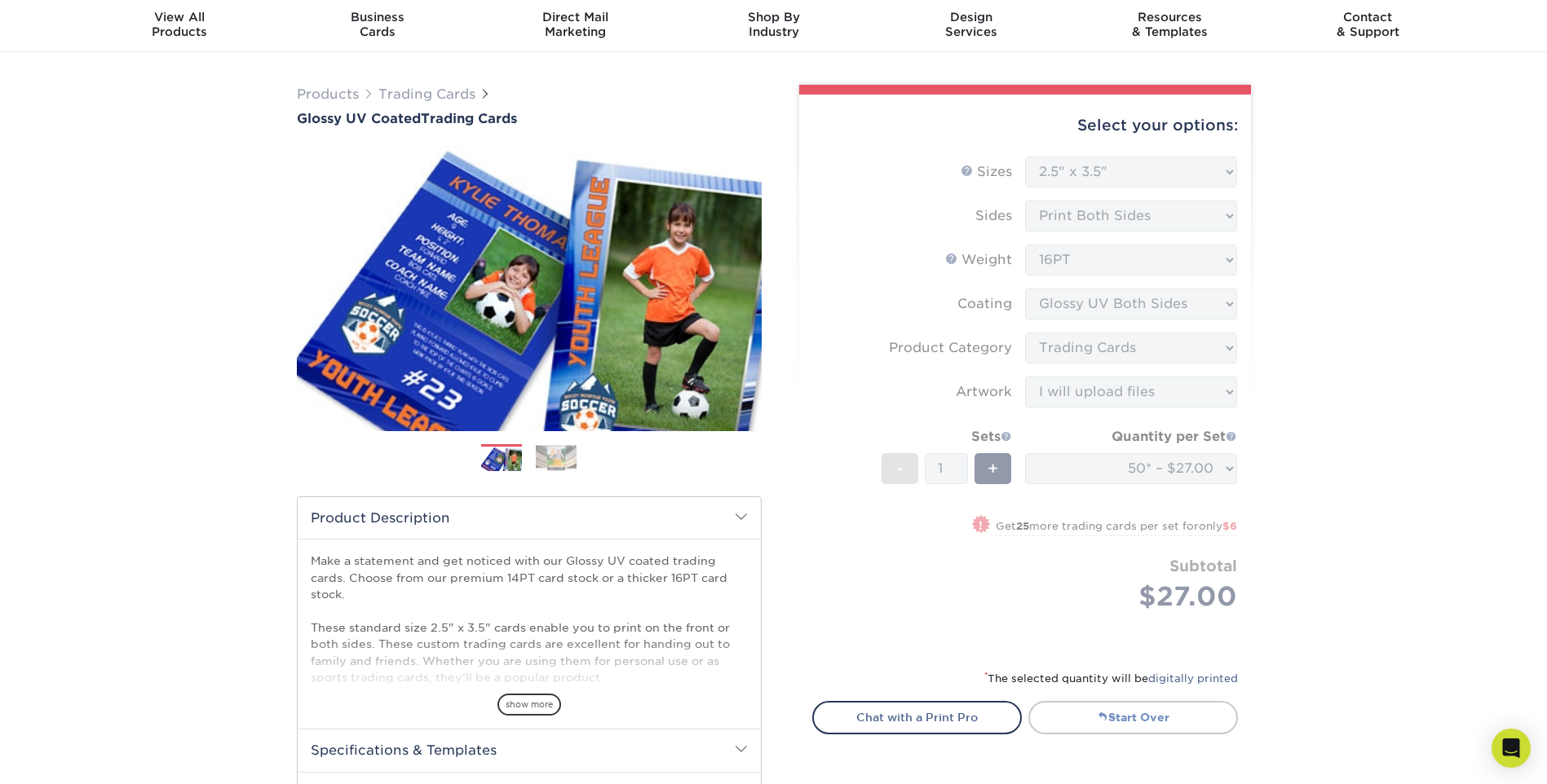
scroll to position [81, 0]
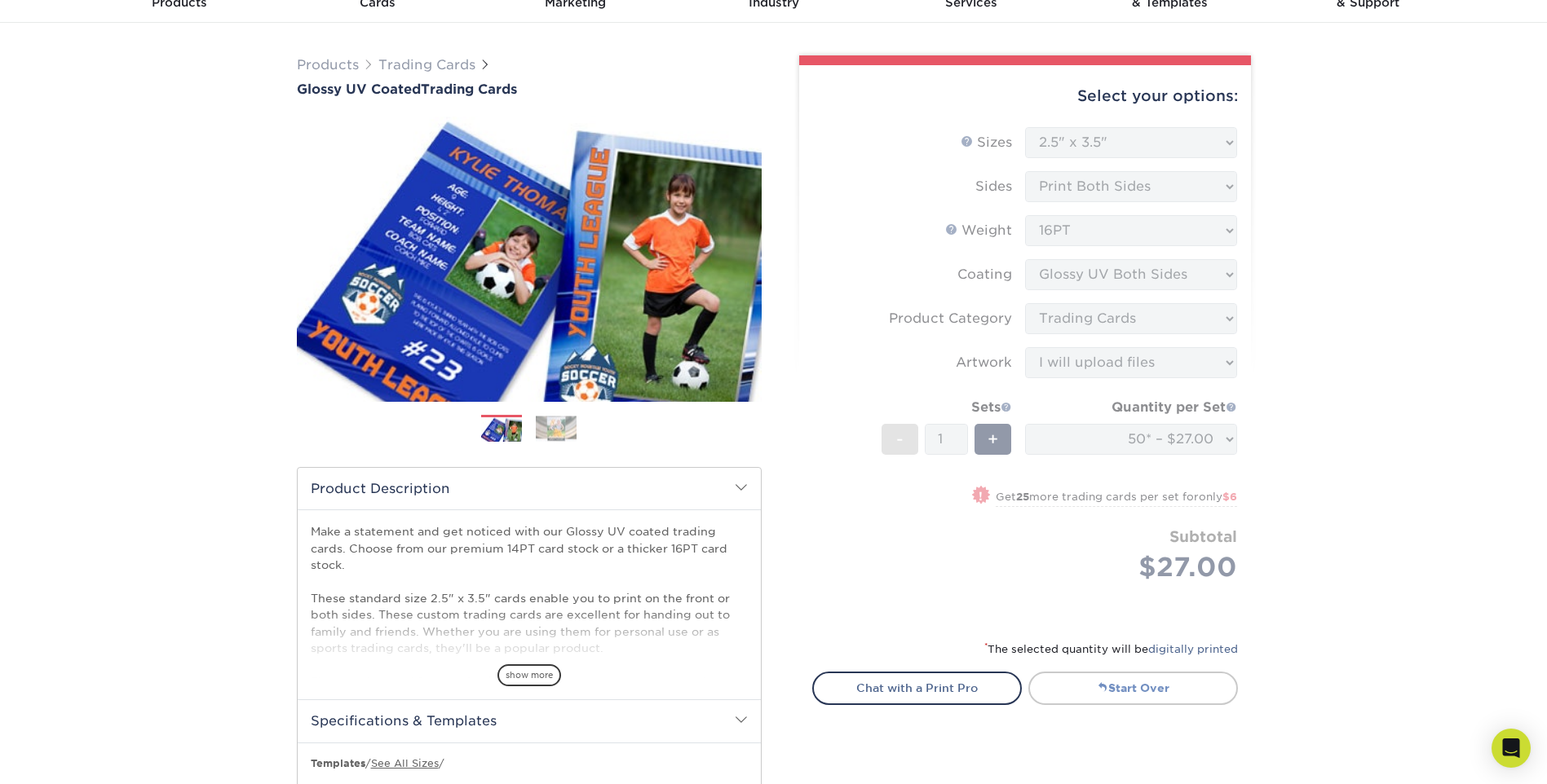
click at [1169, 702] on link "Start Over" at bounding box center [1133, 688] width 209 height 32
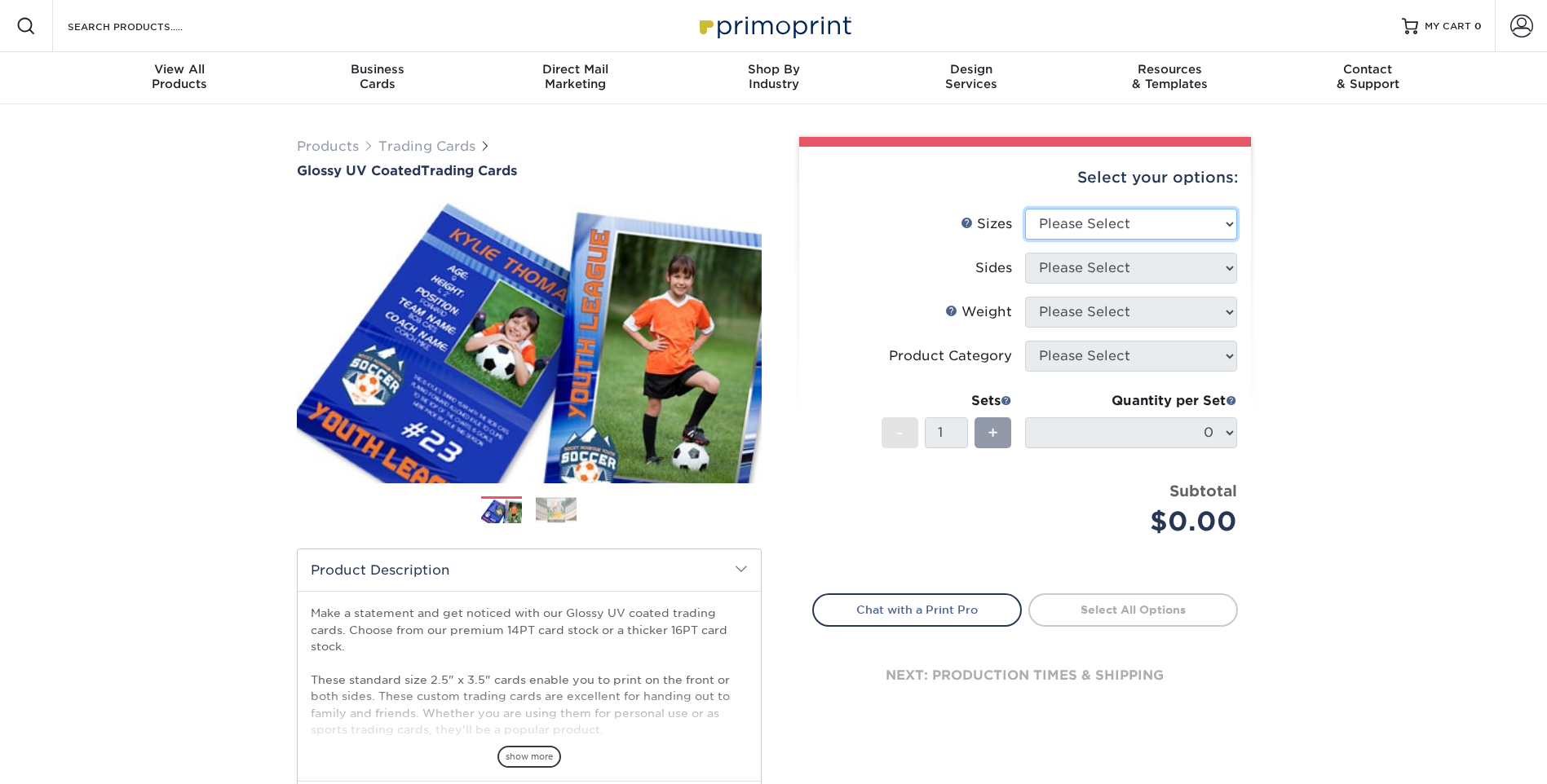
click at [1177, 215] on select "Please Select 2.5" x 3.5"" at bounding box center [1131, 224] width 212 height 31
click at [1025, 209] on select "Please Select 2.5" x 3.5"" at bounding box center [1131, 224] width 212 height 31
click at [1124, 229] on select "Please Select 2.5" x 3.5"" at bounding box center [1131, 224] width 212 height 31
select select "2.50x3.50"
click at [1025, 209] on select "Please Select 2.5" x 3.5"" at bounding box center [1131, 224] width 212 height 31
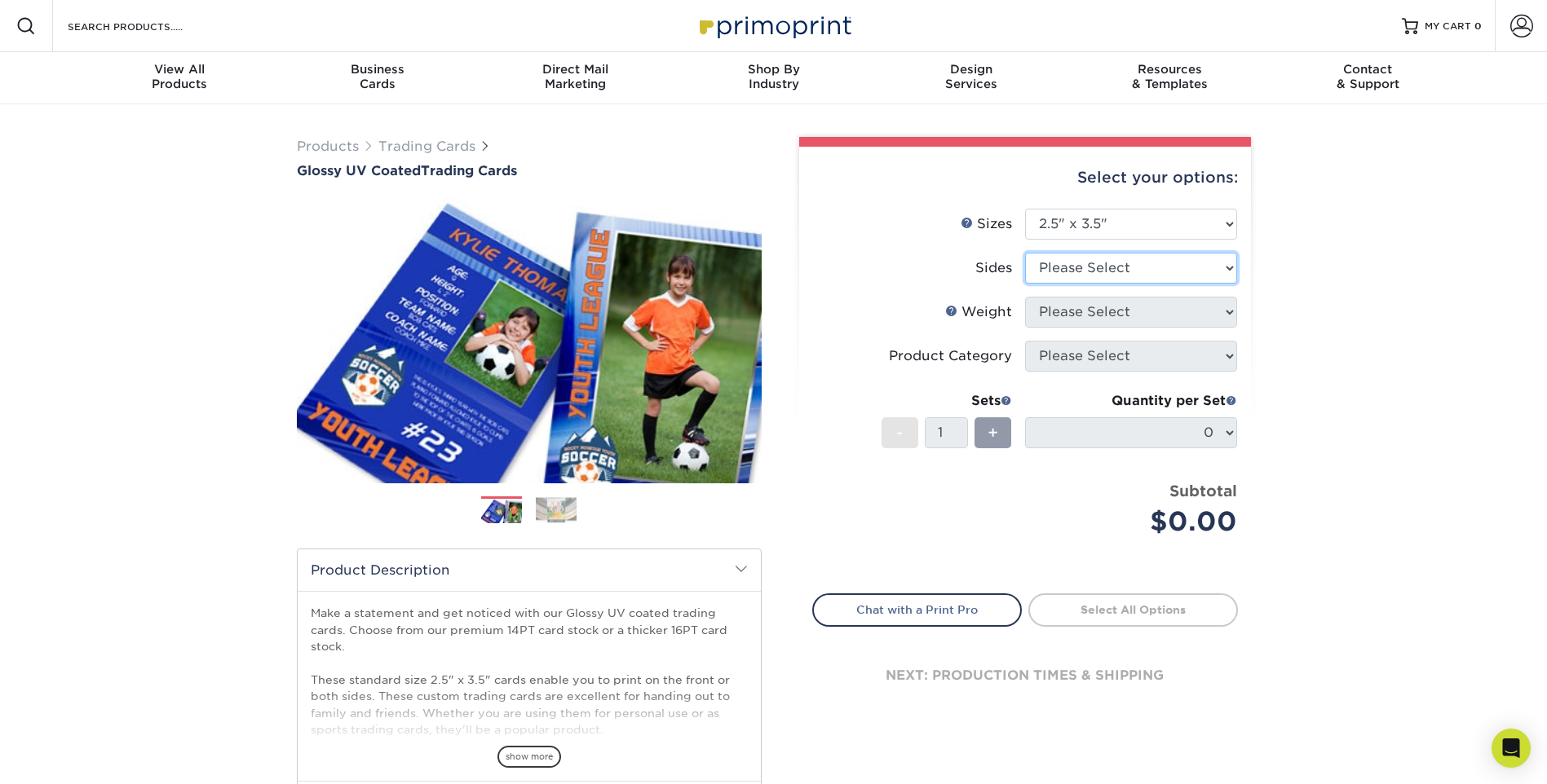
click at [1089, 268] on select "Please Select Print Both Sides Print Front Only" at bounding box center [1131, 268] width 212 height 31
select select "13abbda7-1d64-4f25-8bb2-c179b224825d"
click at [1025, 253] on select "Please Select Print Both Sides Print Front Only" at bounding box center [1131, 268] width 212 height 31
click at [1072, 316] on select "Please Select 16PT 14PT 18PT C1S" at bounding box center [1131, 312] width 212 height 31
select select "16PT"
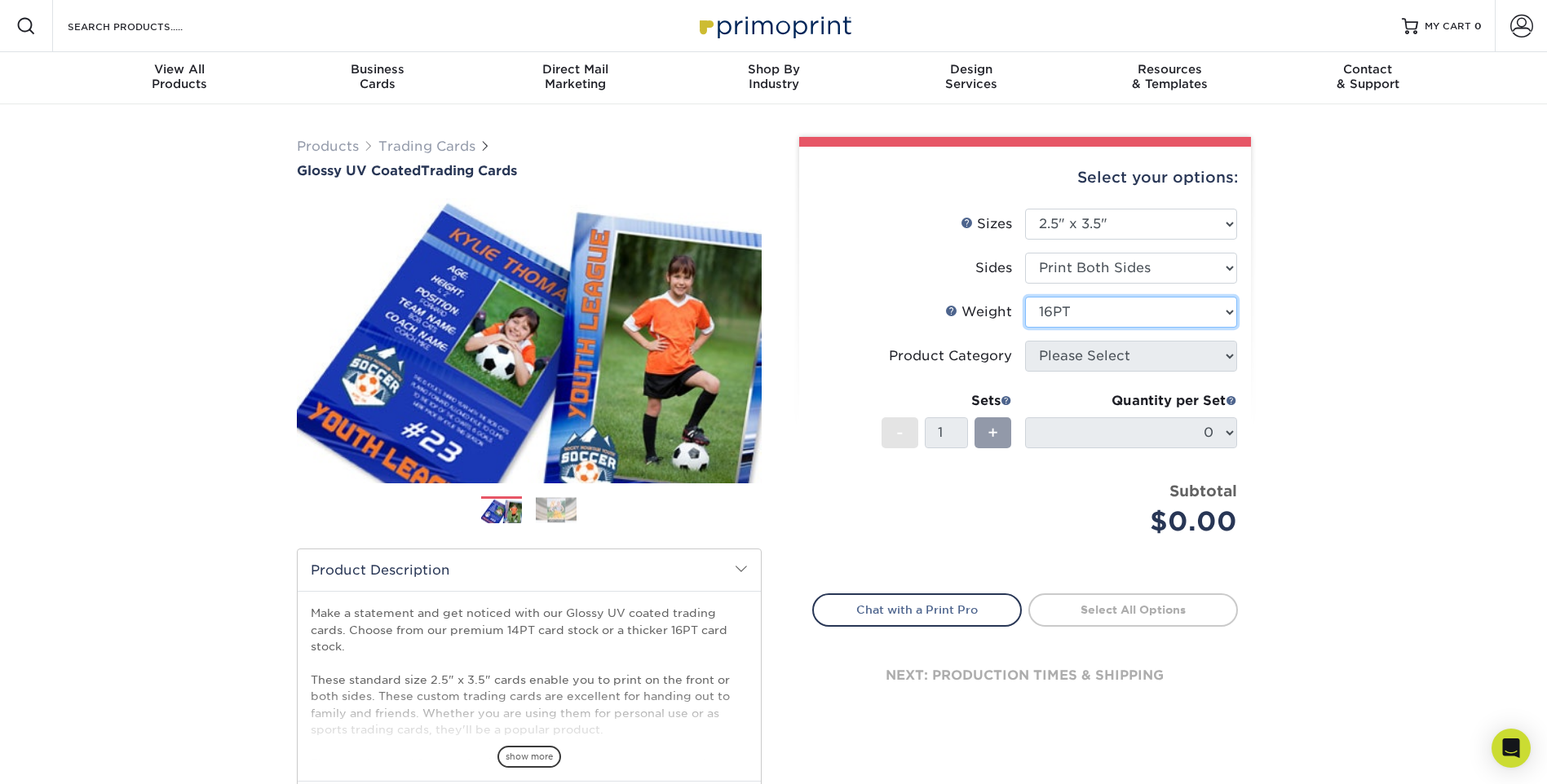
click at [1025, 297] on select "Please Select 16PT 14PT 18PT C1S" at bounding box center [1131, 312] width 212 height 31
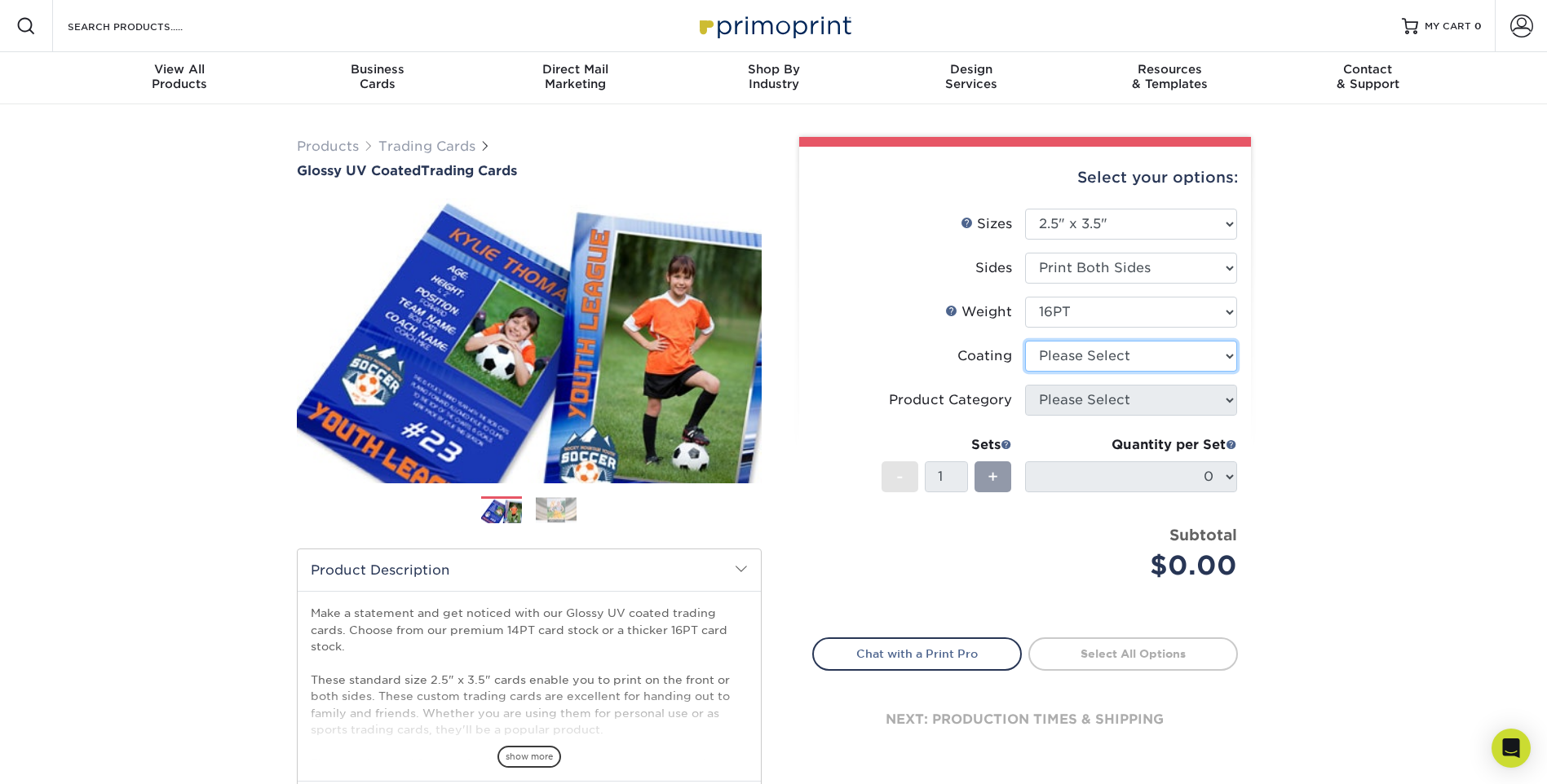
click at [1194, 349] on select at bounding box center [1131, 356] width 212 height 31
select select "ae367451-b2b8-45df-a344-0f05b6a12993"
click at [1025, 341] on select at bounding box center [1131, 356] width 212 height 31
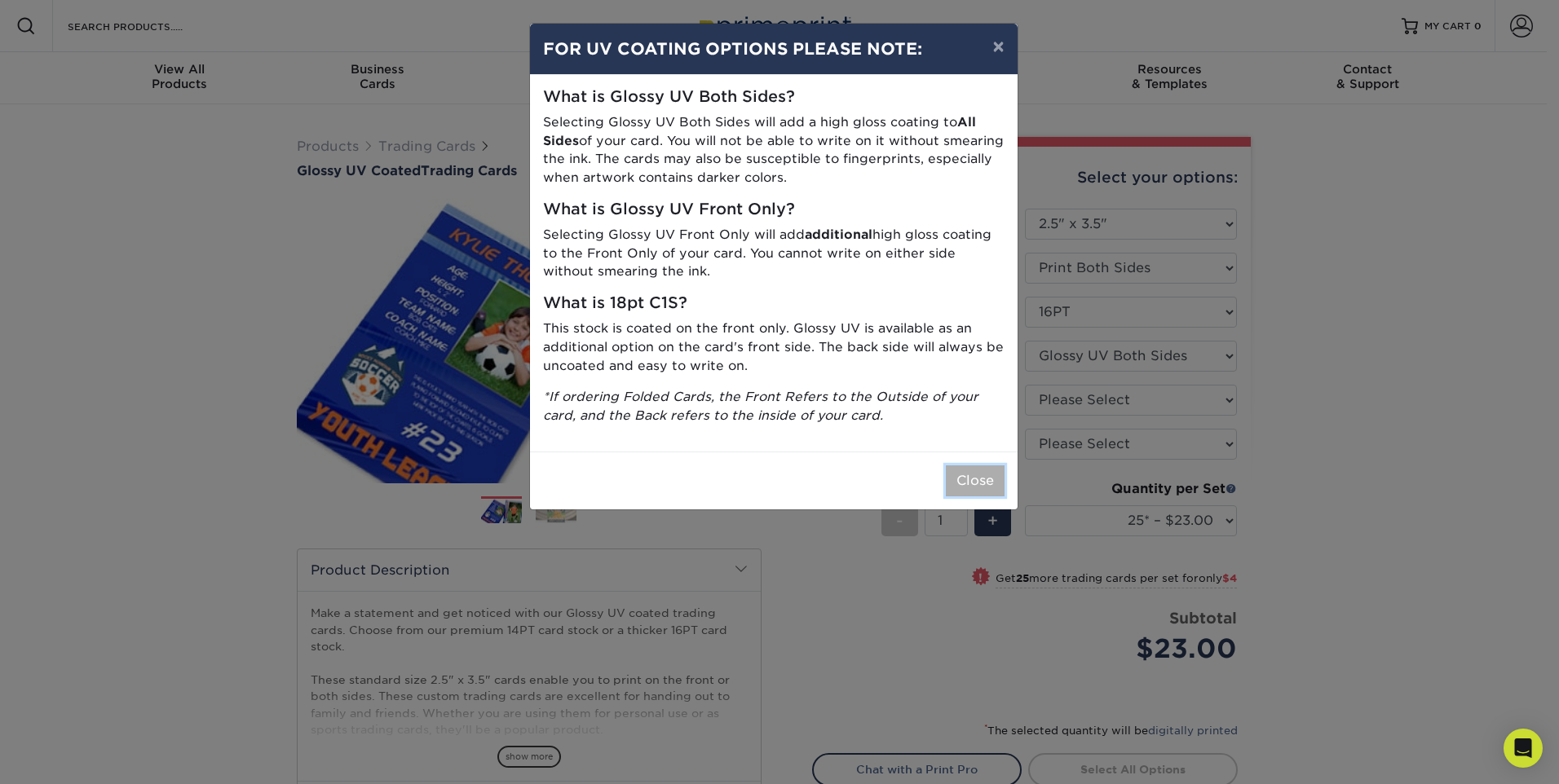
click at [984, 477] on button "Close" at bounding box center [974, 480] width 58 height 31
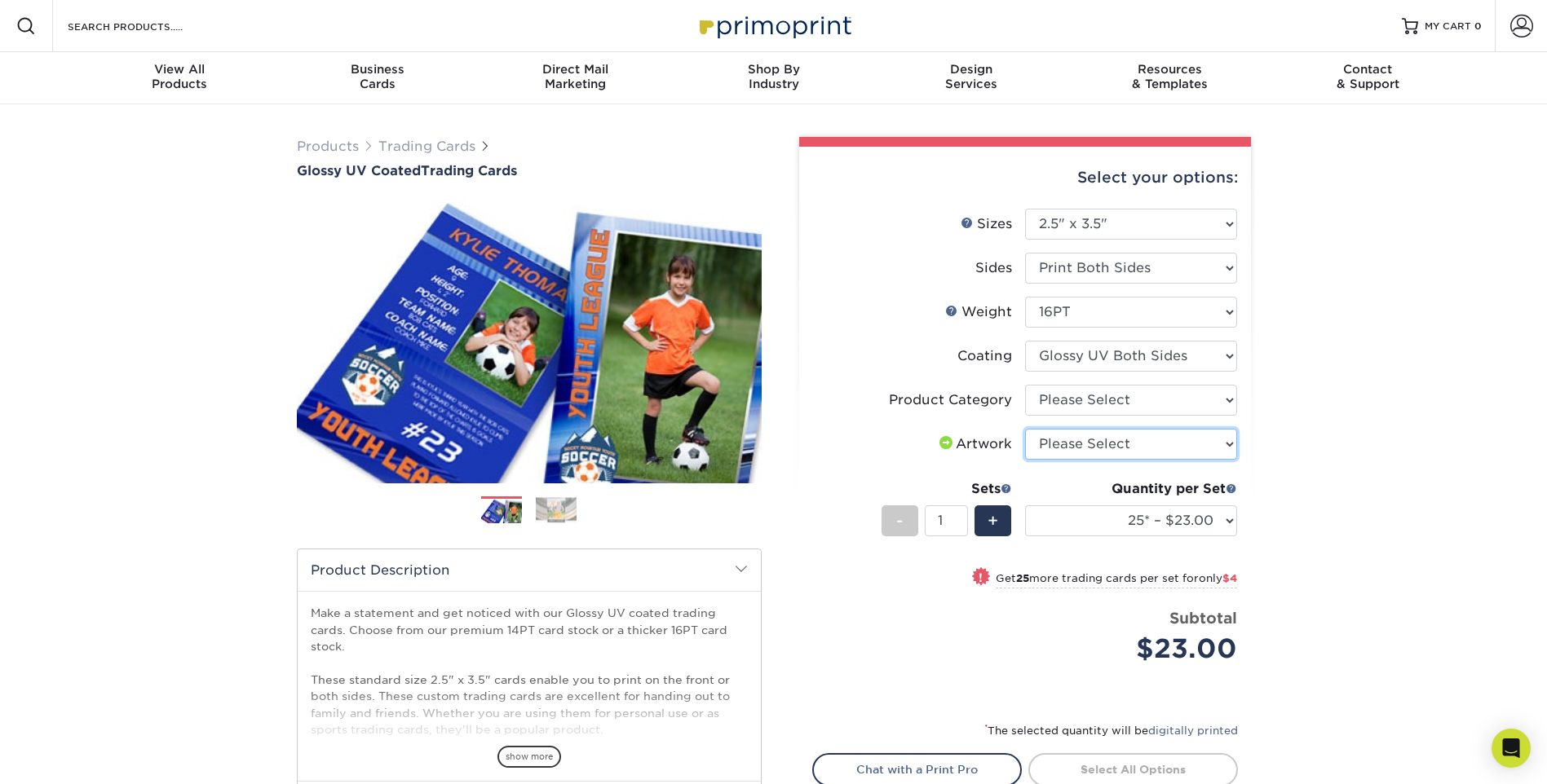
click at [1072, 444] on select "Please Select I will upload files I need a design - $100" at bounding box center [1131, 444] width 212 height 31
select select "upload"
click at [1025, 429] on select "Please Select I will upload files I need a design - $100" at bounding box center [1131, 444] width 212 height 31
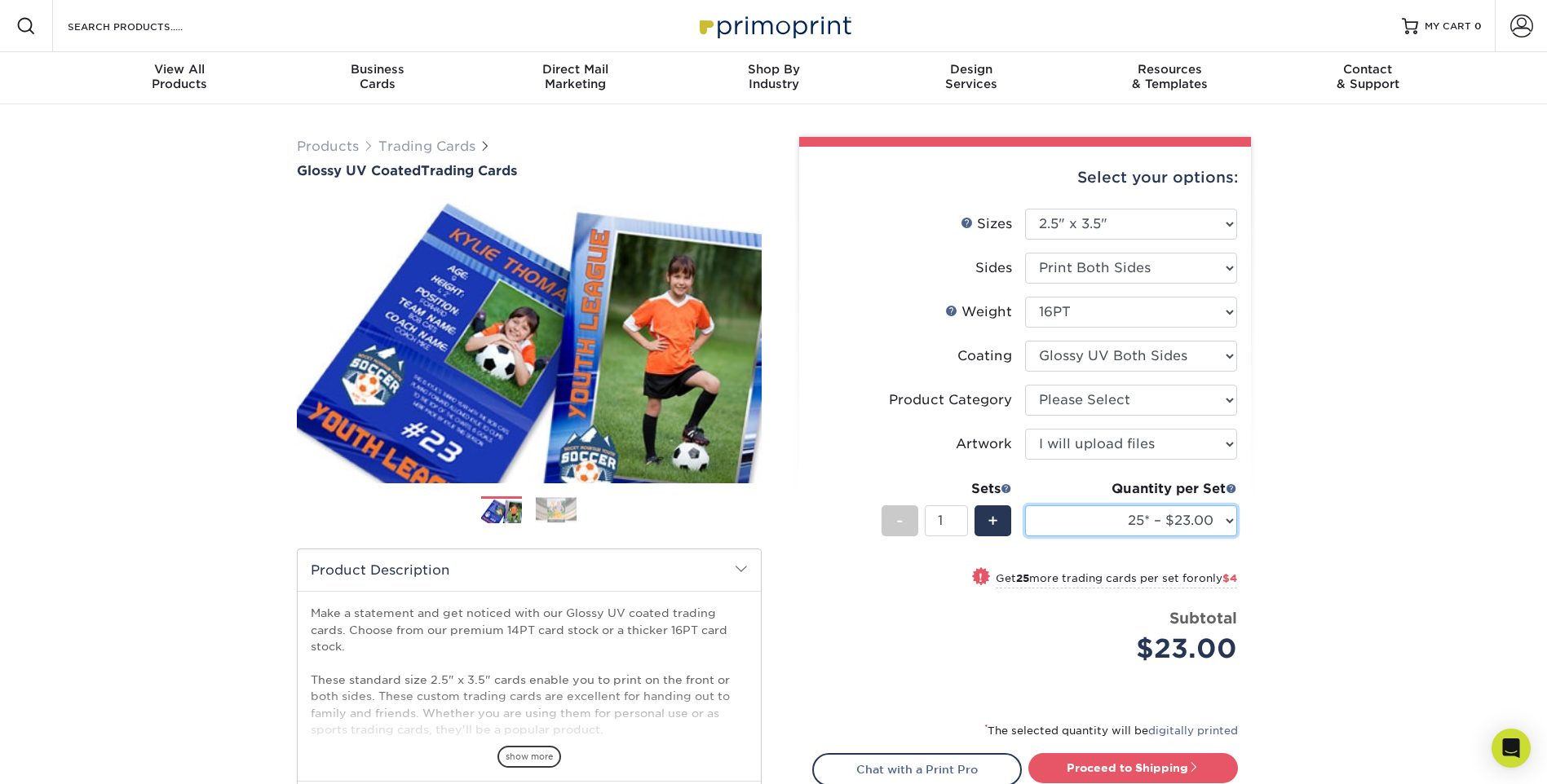
click at [1168, 522] on select "25* – $23.00 50* – $27.00 75* – $33.00 100* – $37.00 250* – $47.00 500 – $58.00…" at bounding box center [1131, 520] width 212 height 31
select select "100* – $37.00"
click at [1025, 505] on select "25* – $23.00 50* – $27.00 75* – $33.00 100* – $37.00 250* – $47.00 500 – $58.00…" at bounding box center [1131, 520] width 212 height 31
